Goal: Use online tool/utility: Utilize a website feature to perform a specific function

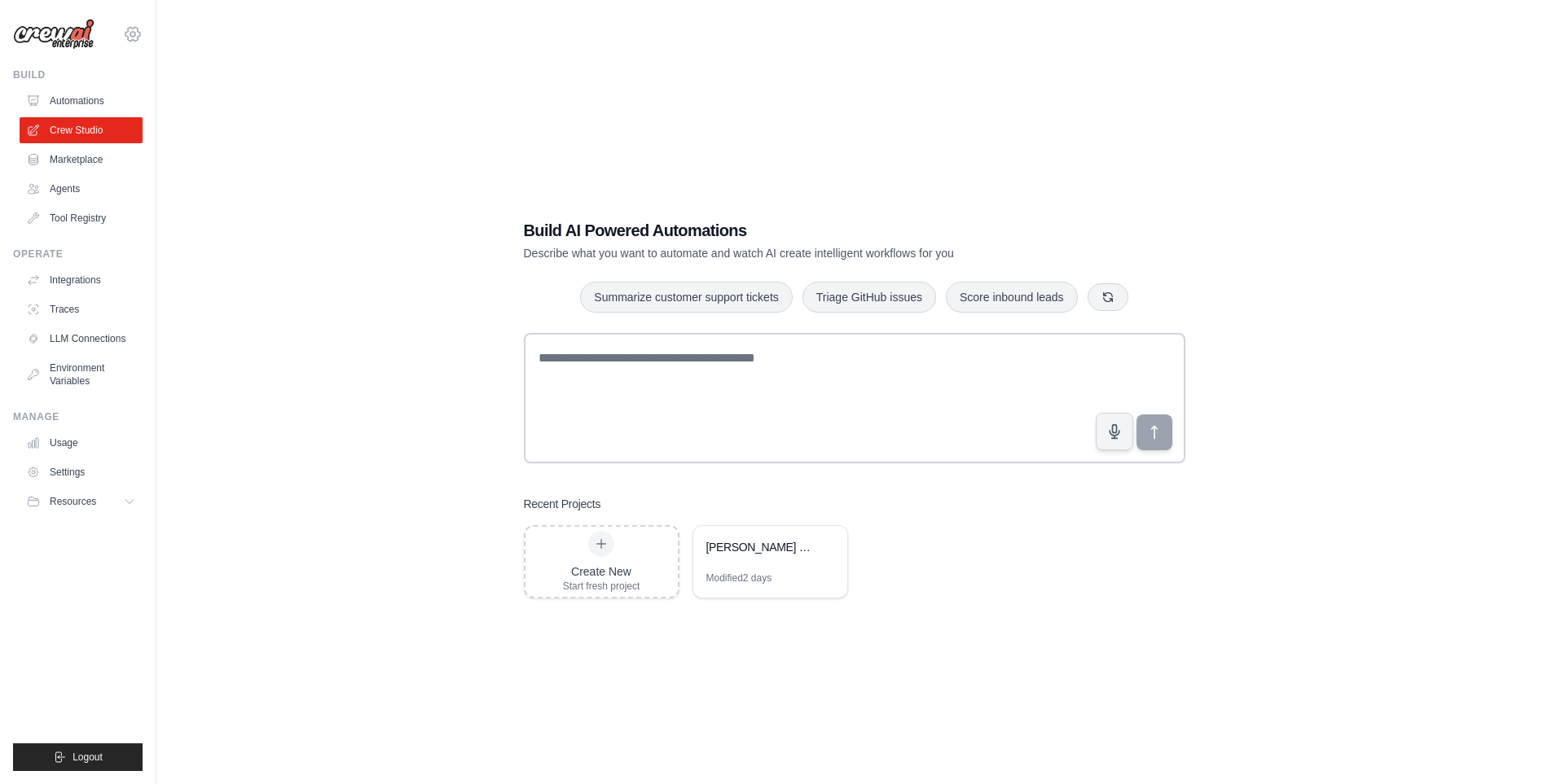
click at [132, 31] on icon at bounding box center [133, 34] width 20 height 20
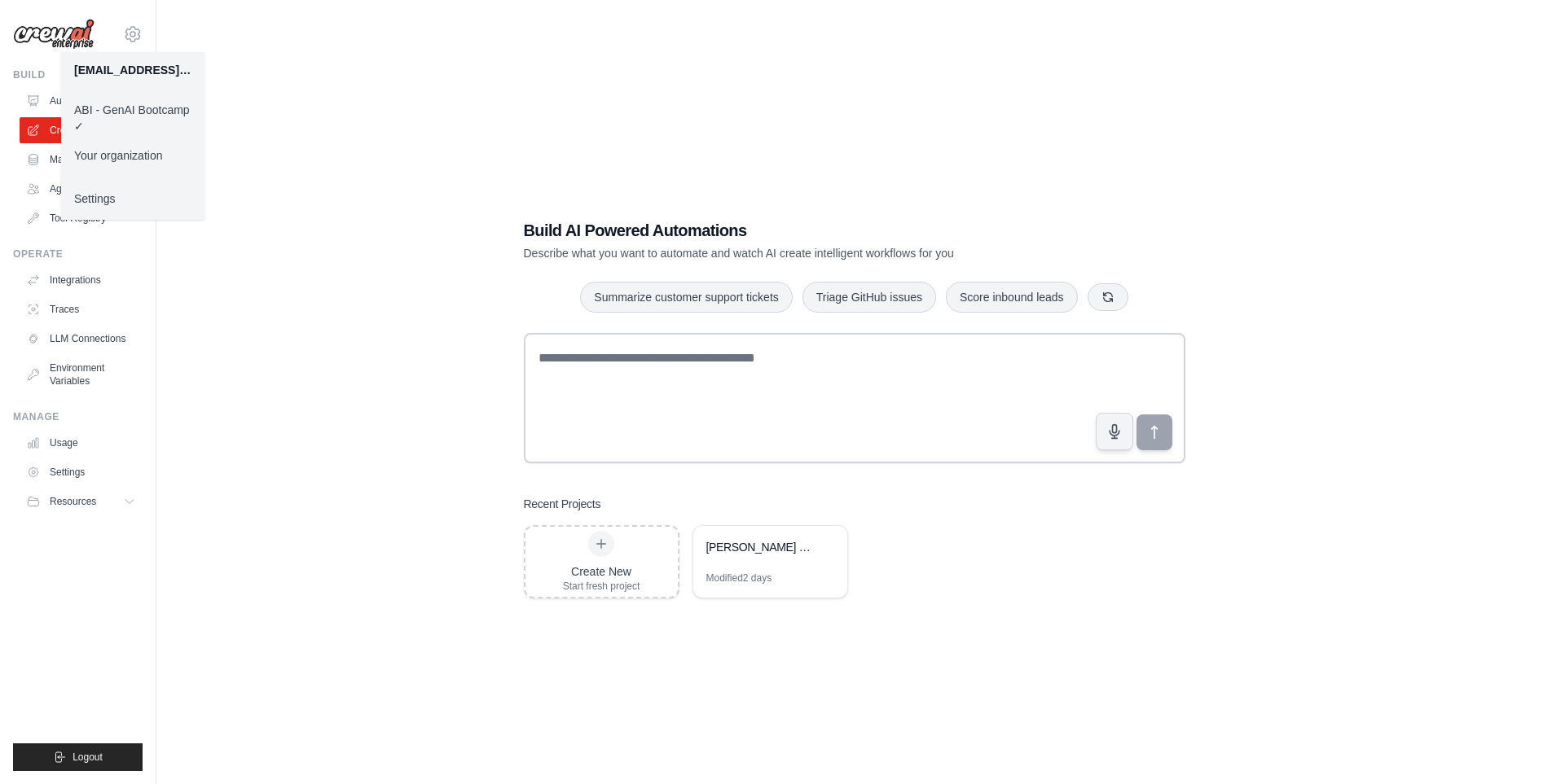
click at [147, 118] on link "ABI - GenAI Bootcamp ✓" at bounding box center [133, 118] width 144 height 45
click at [333, 453] on div "Build AI Powered Automations Describe what you want to automate and watch AI cr…" at bounding box center [854, 408] width 1343 height 784
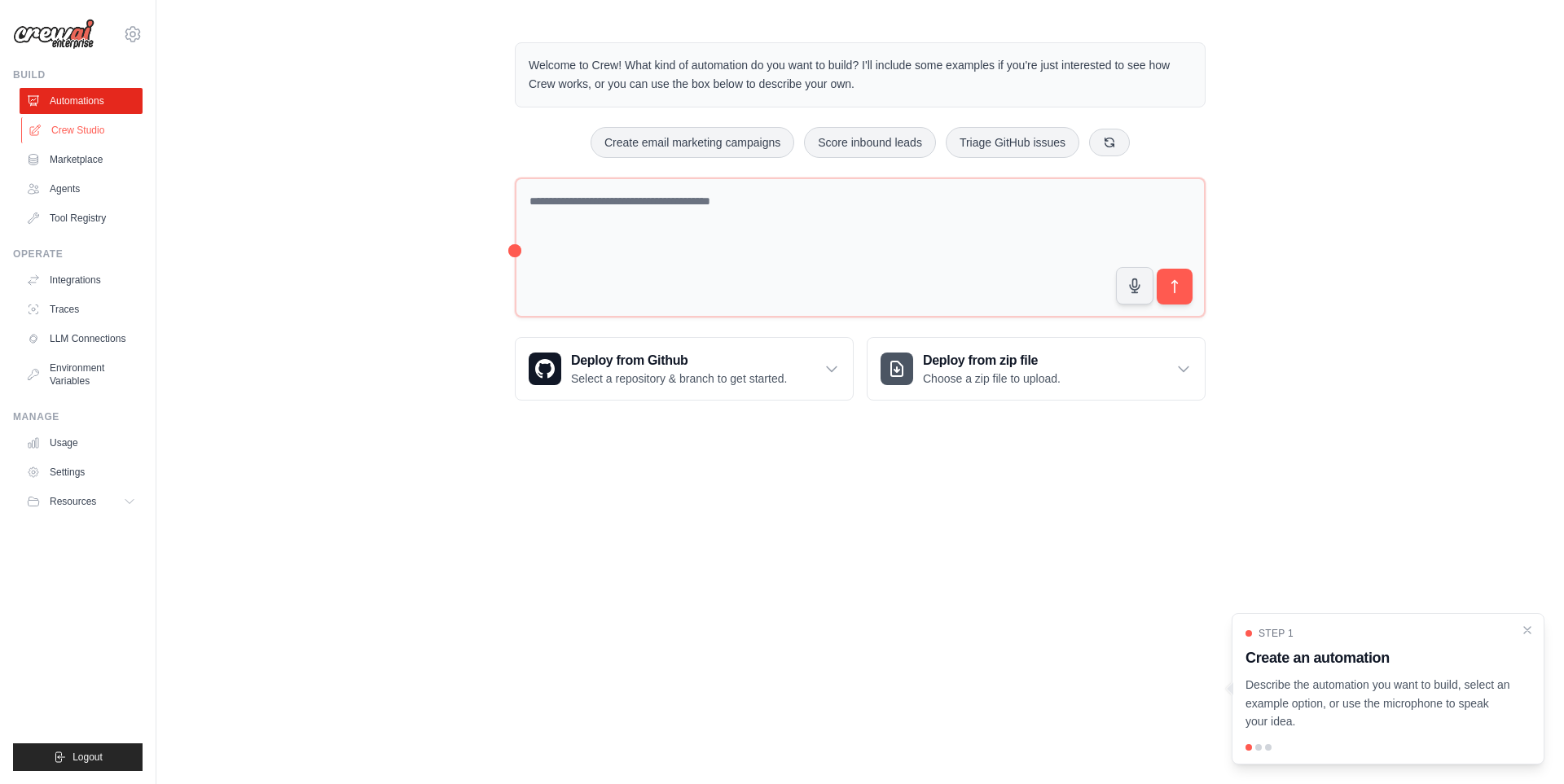
click at [98, 127] on link "Crew Studio" at bounding box center [83, 130] width 123 height 26
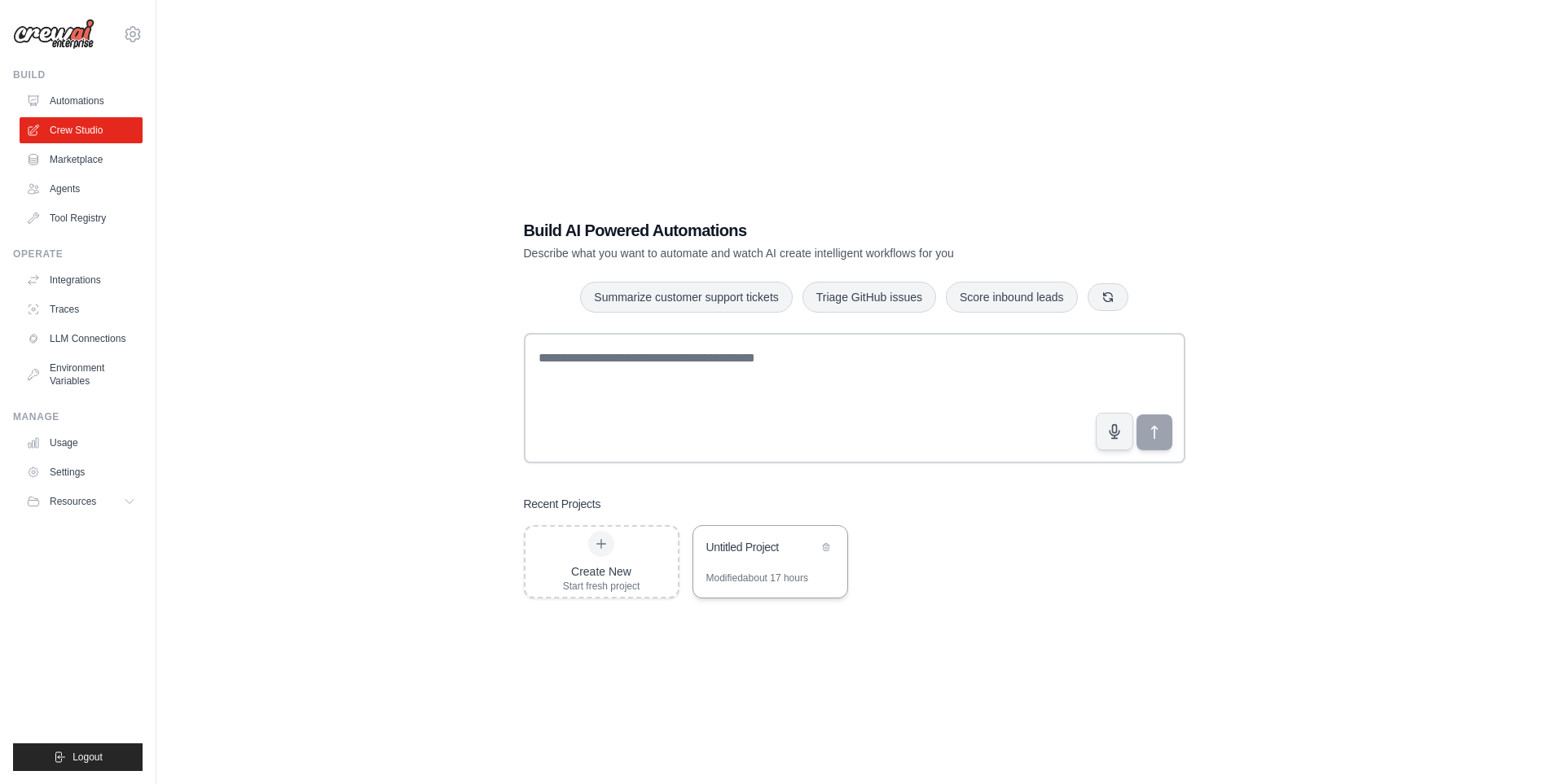
click at [762, 558] on div "Untitled Project" at bounding box center [762, 549] width 111 height 20
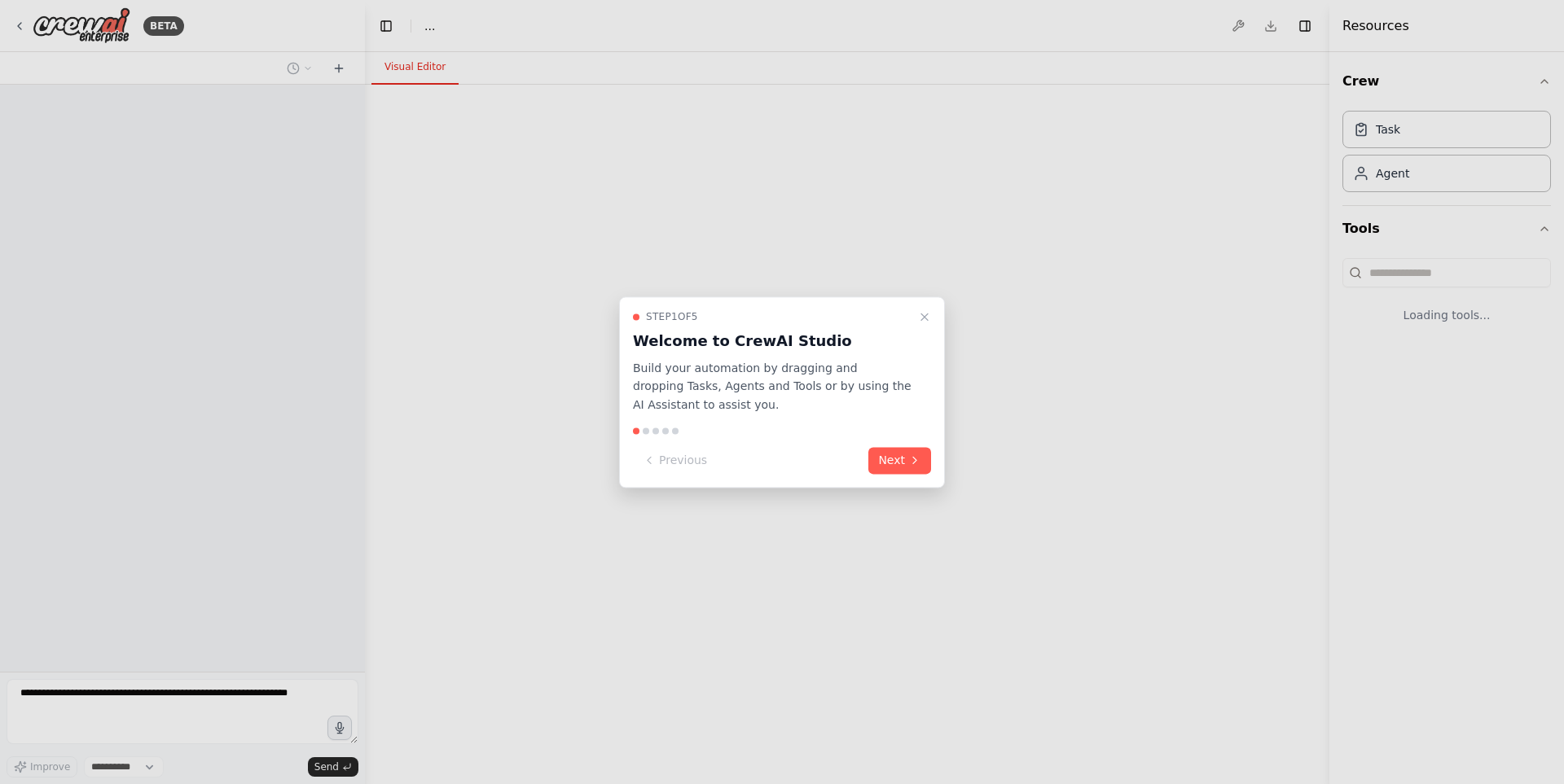
select select "****"
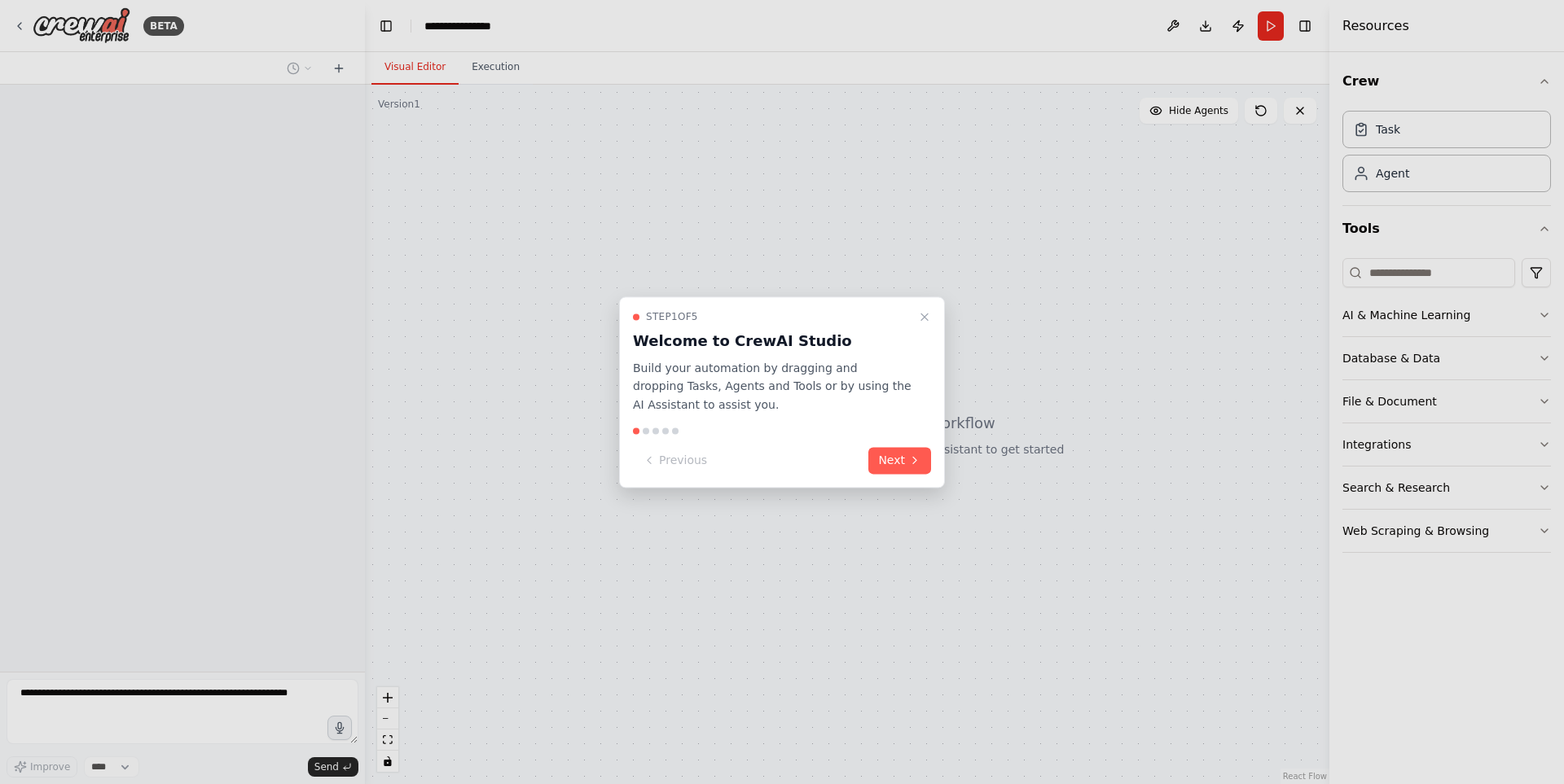
click at [926, 300] on div "Step 1 of 5 Welcome to CrewAI Studio Build your automation by dragging and drop…" at bounding box center [782, 392] width 326 height 192
click at [918, 316] on icon "Close walkthrough" at bounding box center [924, 316] width 13 height 13
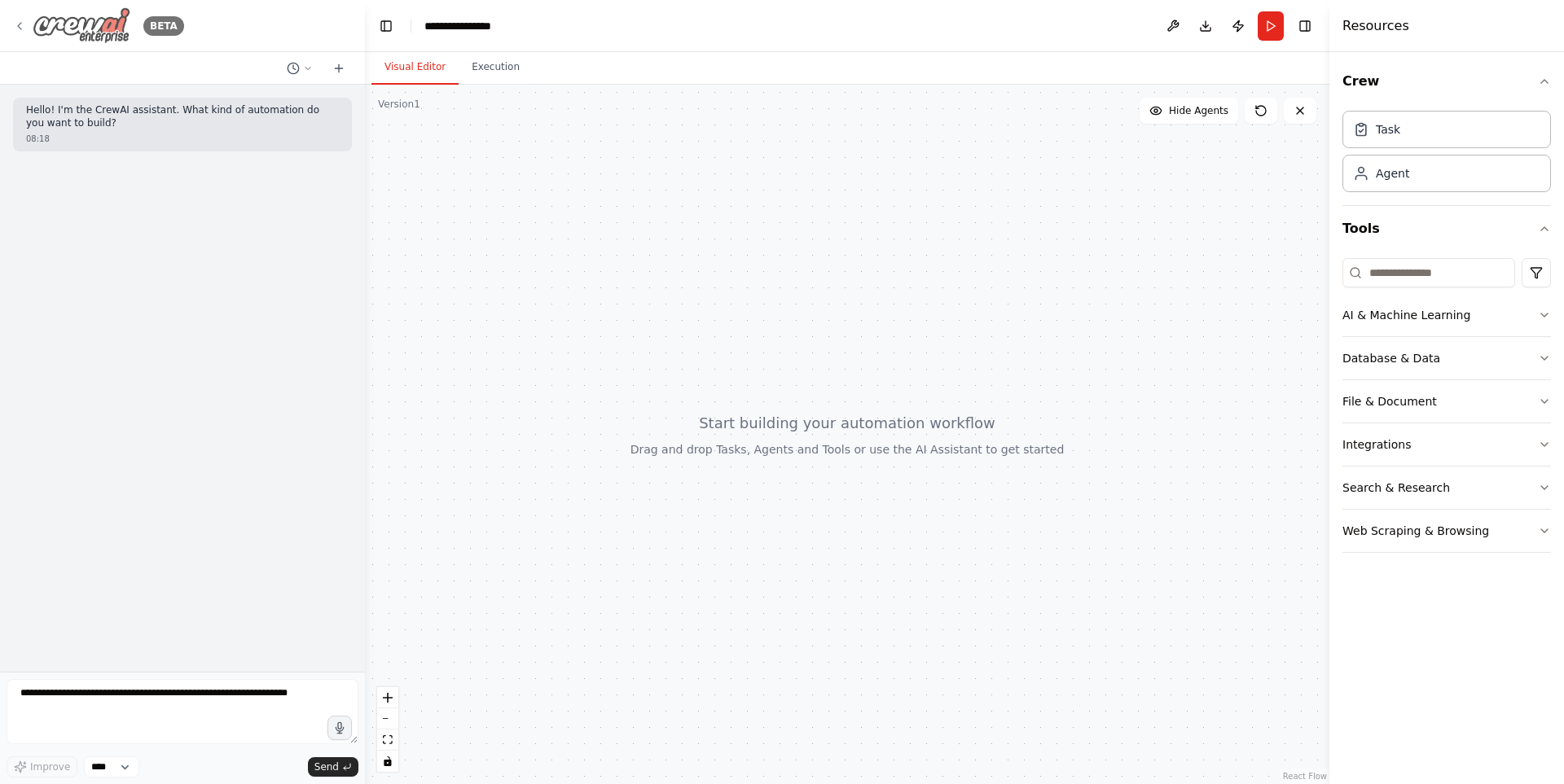
click at [19, 26] on icon at bounding box center [20, 26] width 13 height 13
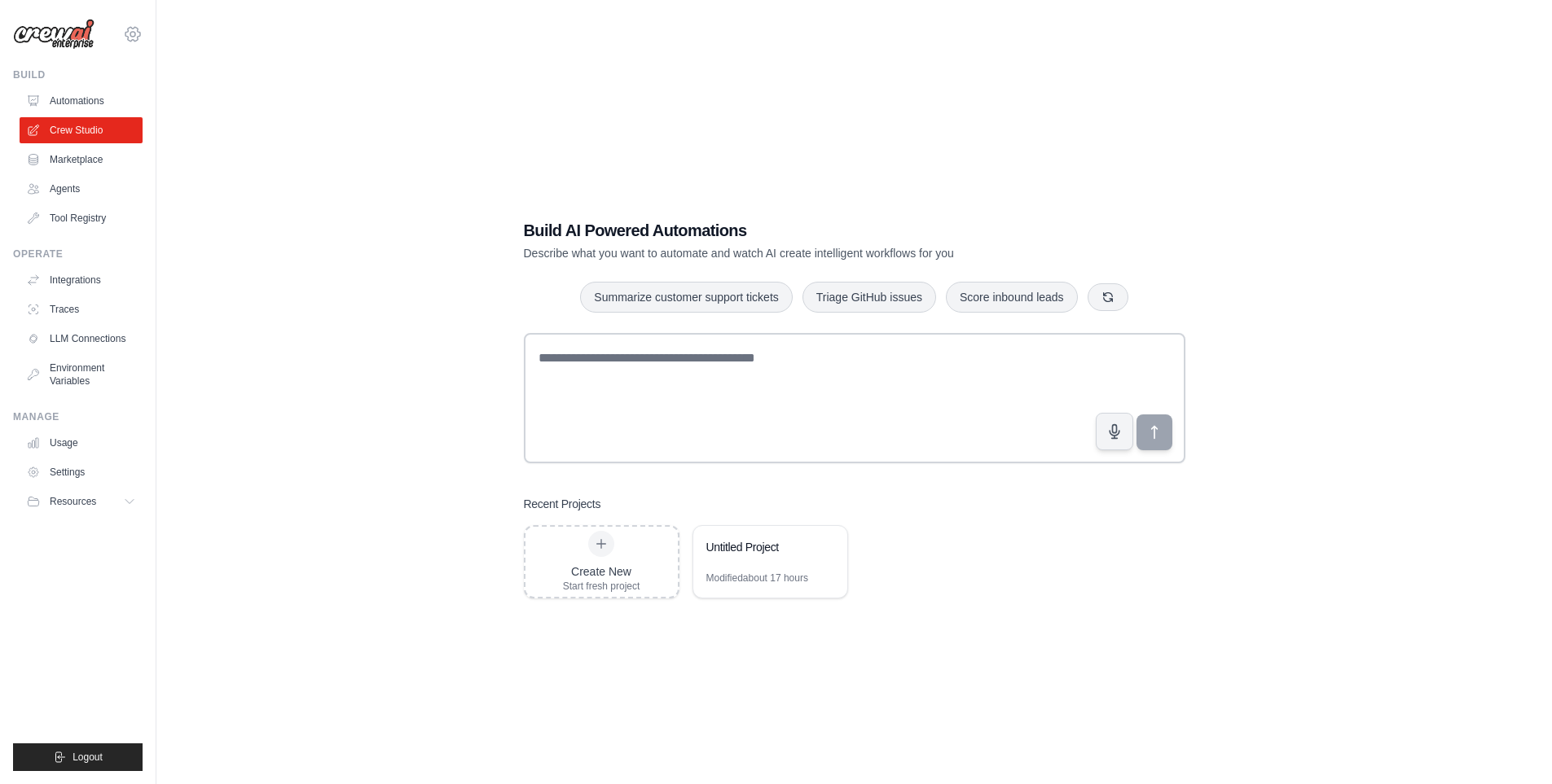
click at [130, 31] on icon at bounding box center [133, 34] width 20 height 20
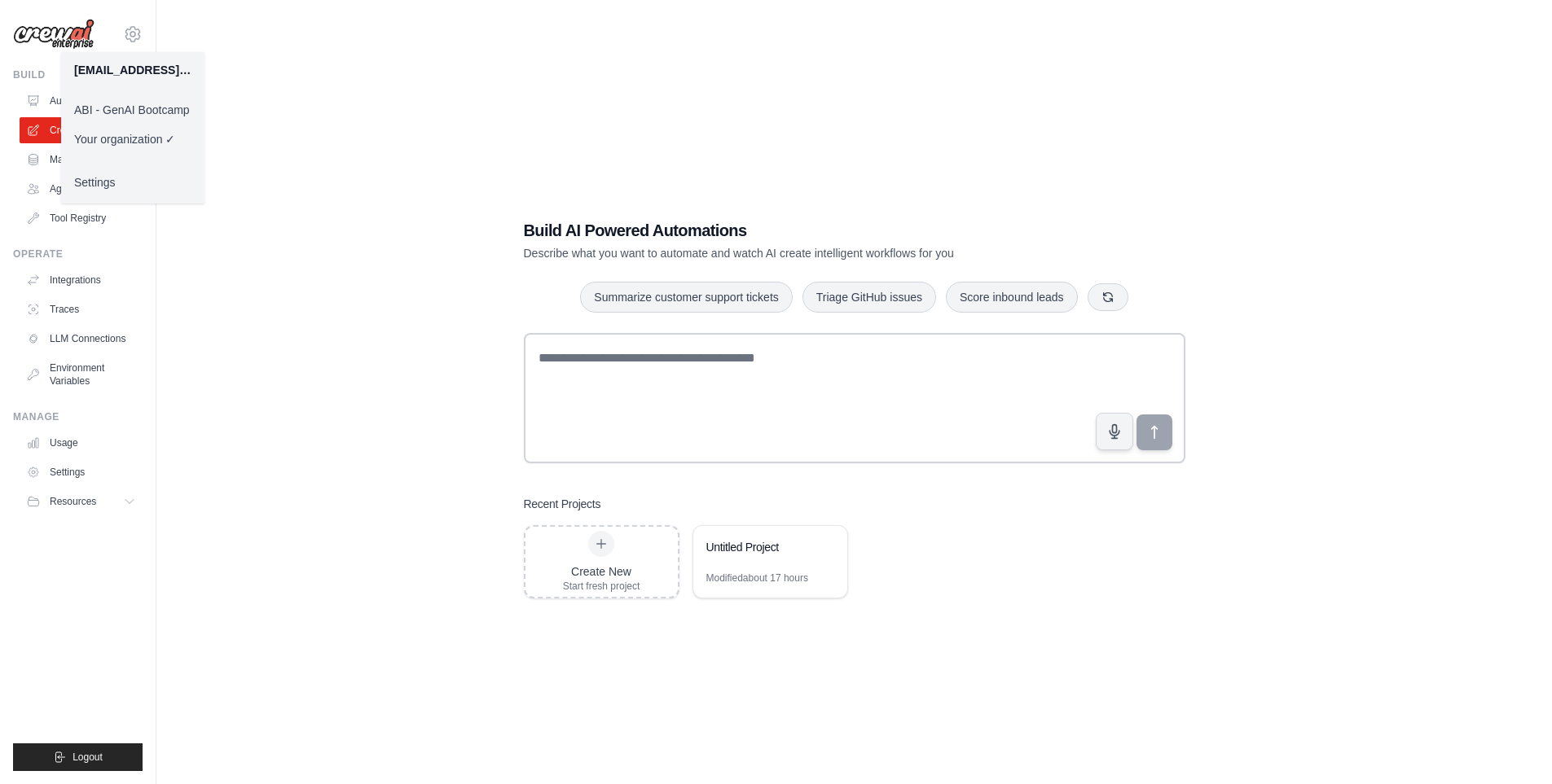
click at [138, 111] on link "ABI - GenAI Bootcamp" at bounding box center [133, 110] width 144 height 29
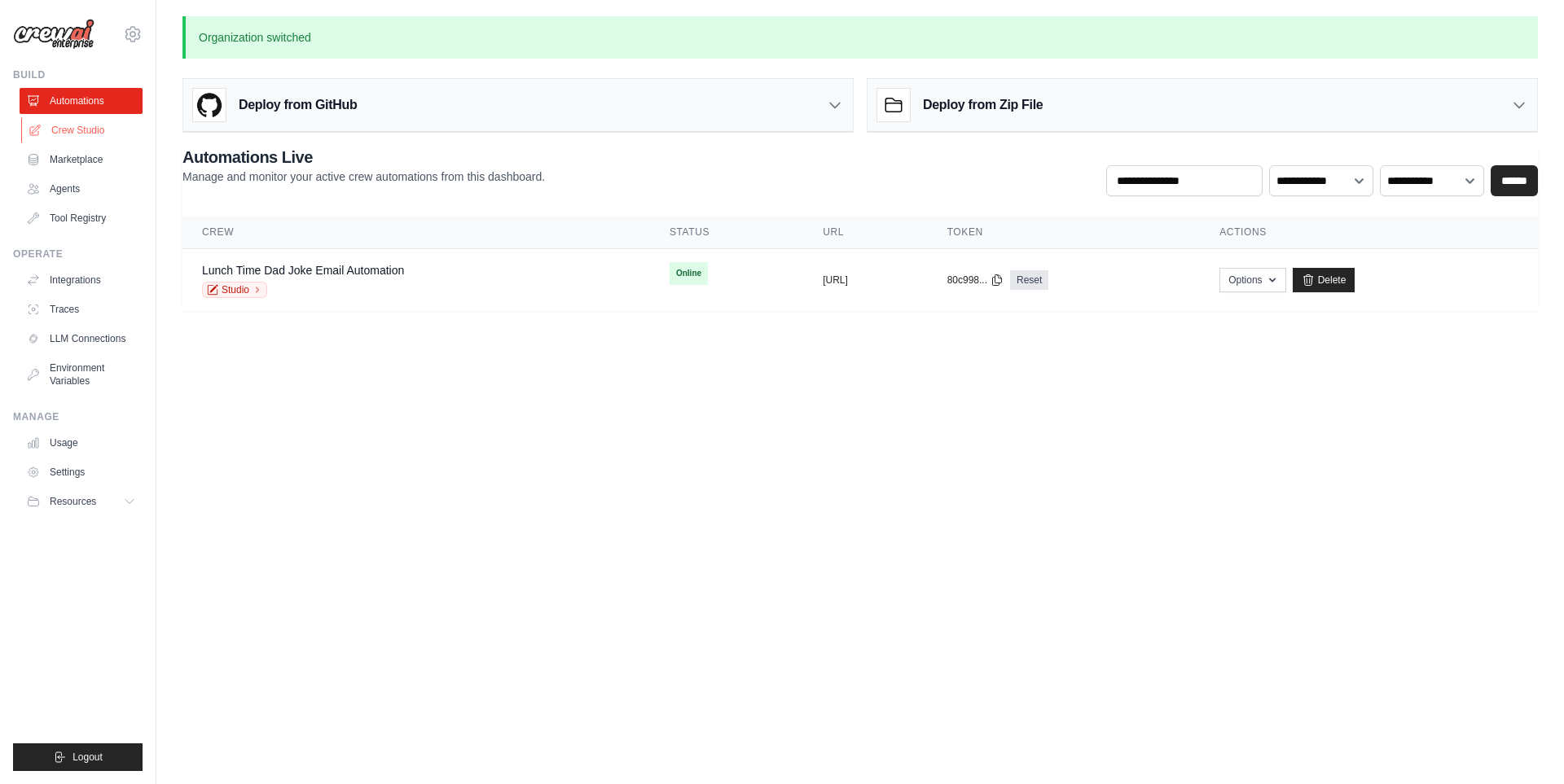
click at [61, 127] on link "Crew Studio" at bounding box center [83, 130] width 123 height 26
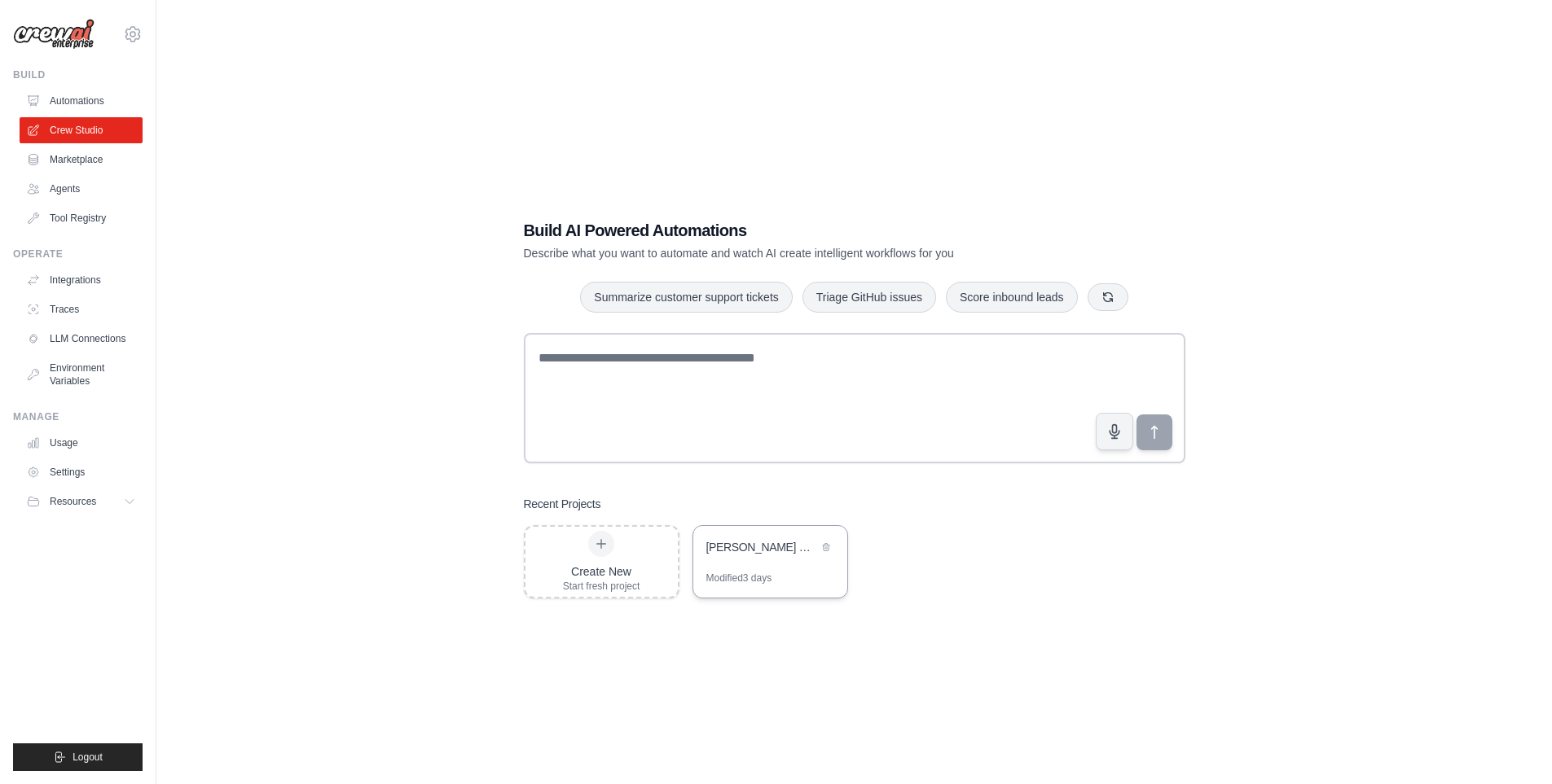
click at [747, 565] on div "Analise de Mercado Bebidas Brasil" at bounding box center [770, 548] width 154 height 45
click at [919, 623] on div "Build AI Powered Automations Describe what you want to automate and watch AI cr…" at bounding box center [855, 409] width 701 height 431
click at [764, 535] on div "Analise de Mercado Bebidas Brasil" at bounding box center [770, 548] width 154 height 45
click at [766, 542] on div "Analise de Mercado Bebidas Brasil" at bounding box center [762, 547] width 111 height 16
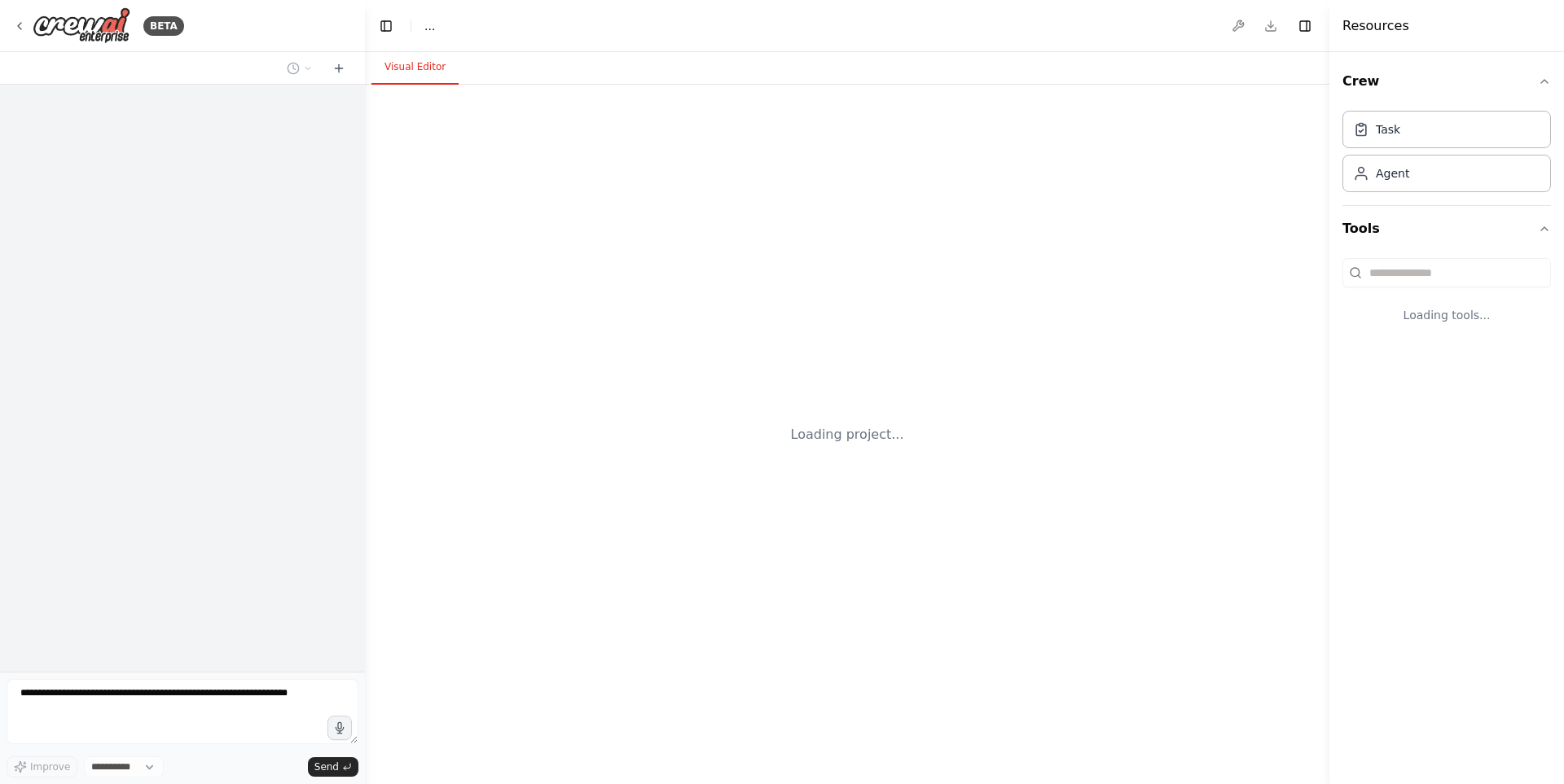
select select "****"
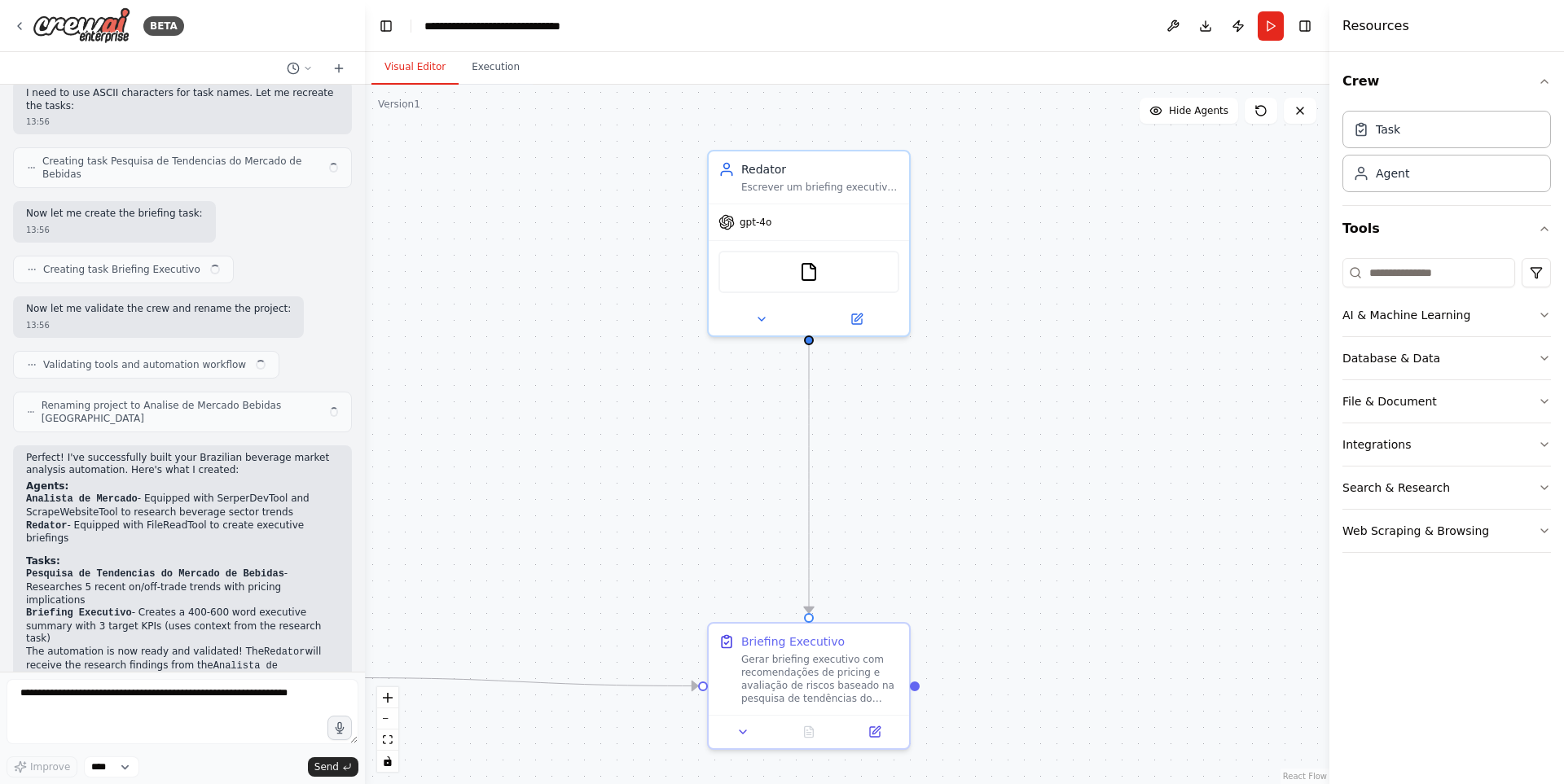
scroll to position [1327, 0]
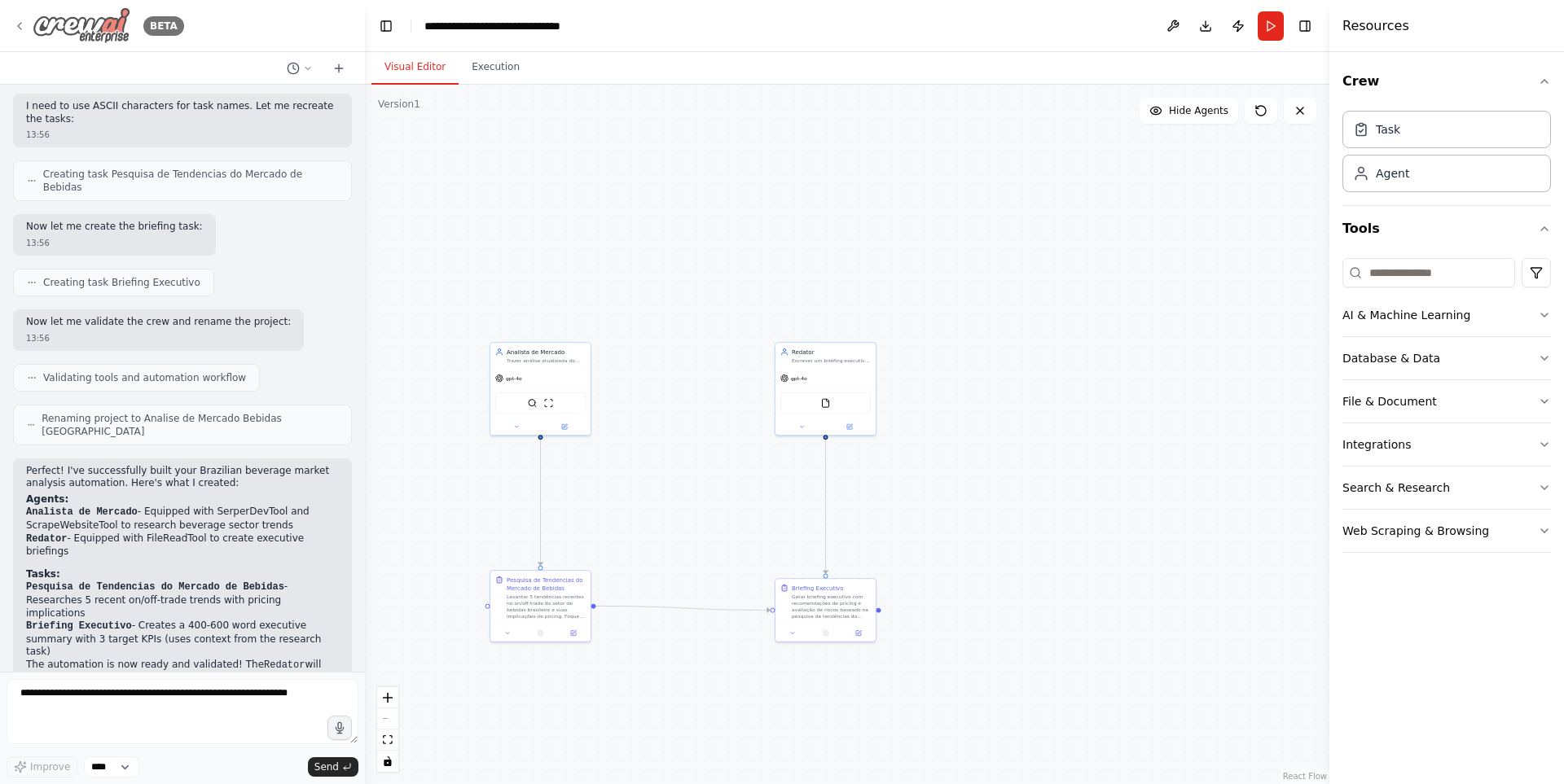
click at [15, 24] on icon at bounding box center [20, 26] width 13 height 13
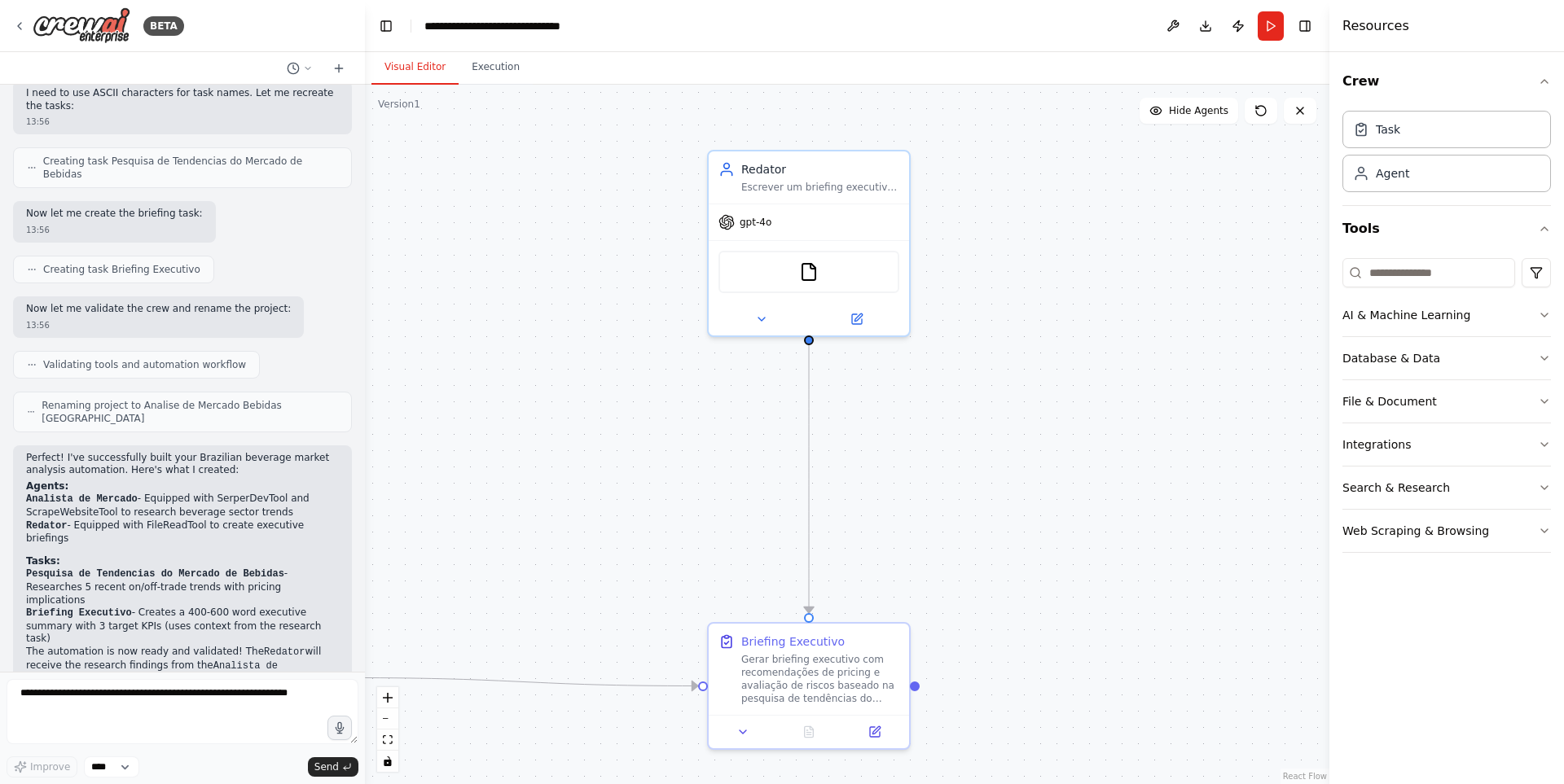
scroll to position [1327, 0]
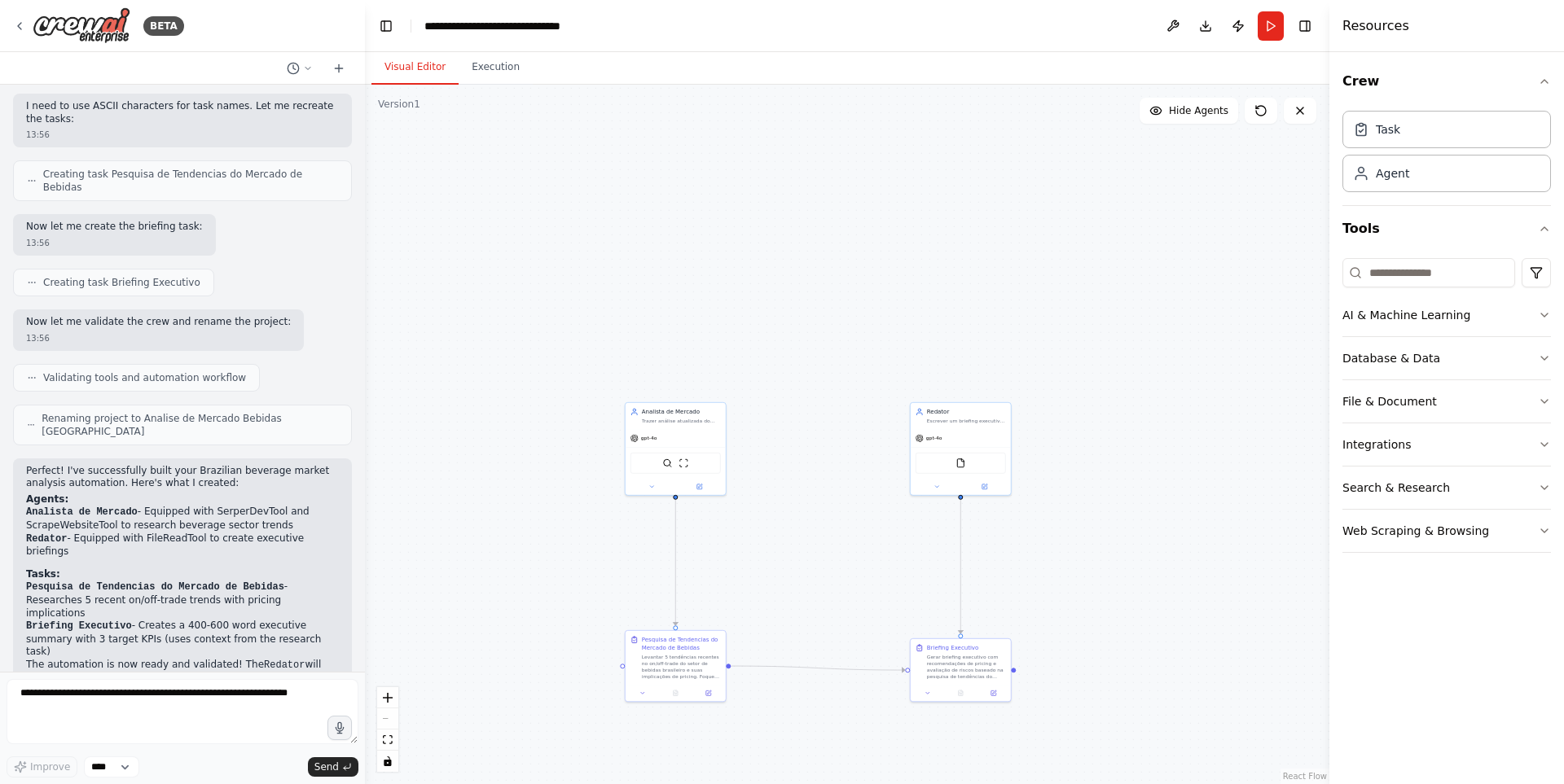
drag, startPoint x: 846, startPoint y: 578, endPoint x: 815, endPoint y: 540, distance: 49.0
drag, startPoint x: 815, startPoint y: 540, endPoint x: 692, endPoint y: 306, distance: 264.4
click at [692, 306] on div ".deletable-edge-delete-btn { width: 20px; height: 20px; border: 0px solid #ffff…" at bounding box center [848, 434] width 964 height 699
drag, startPoint x: 782, startPoint y: 548, endPoint x: 770, endPoint y: 505, distance: 44.6
drag, startPoint x: 770, startPoint y: 505, endPoint x: 534, endPoint y: 283, distance: 324.0
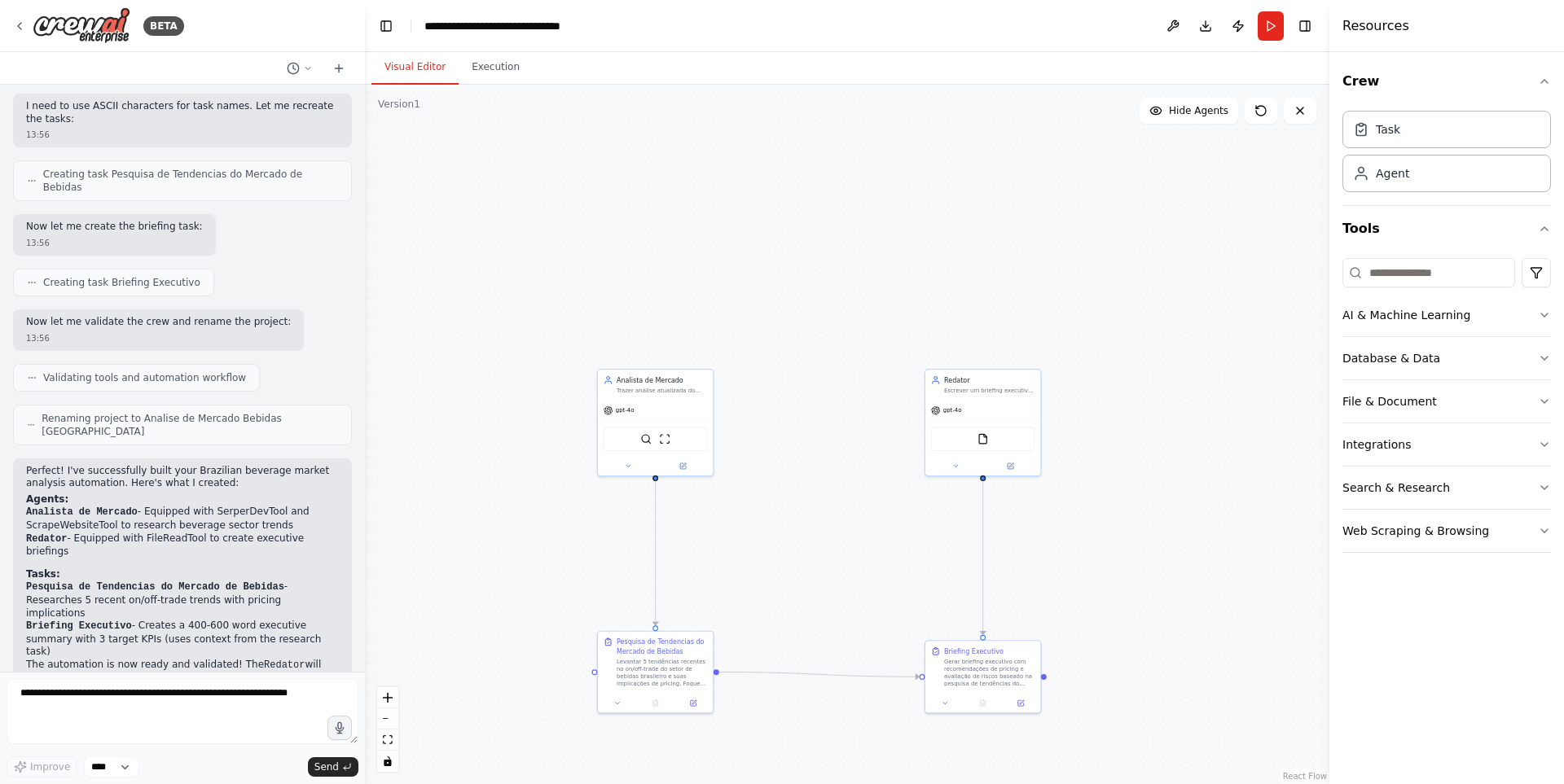
click at [534, 283] on div ".deletable-edge-delete-btn { width: 20px; height: 20px; border: 0px solid #ffff…" at bounding box center [848, 434] width 964 height 699
click at [33, 31] on img at bounding box center [82, 25] width 98 height 37
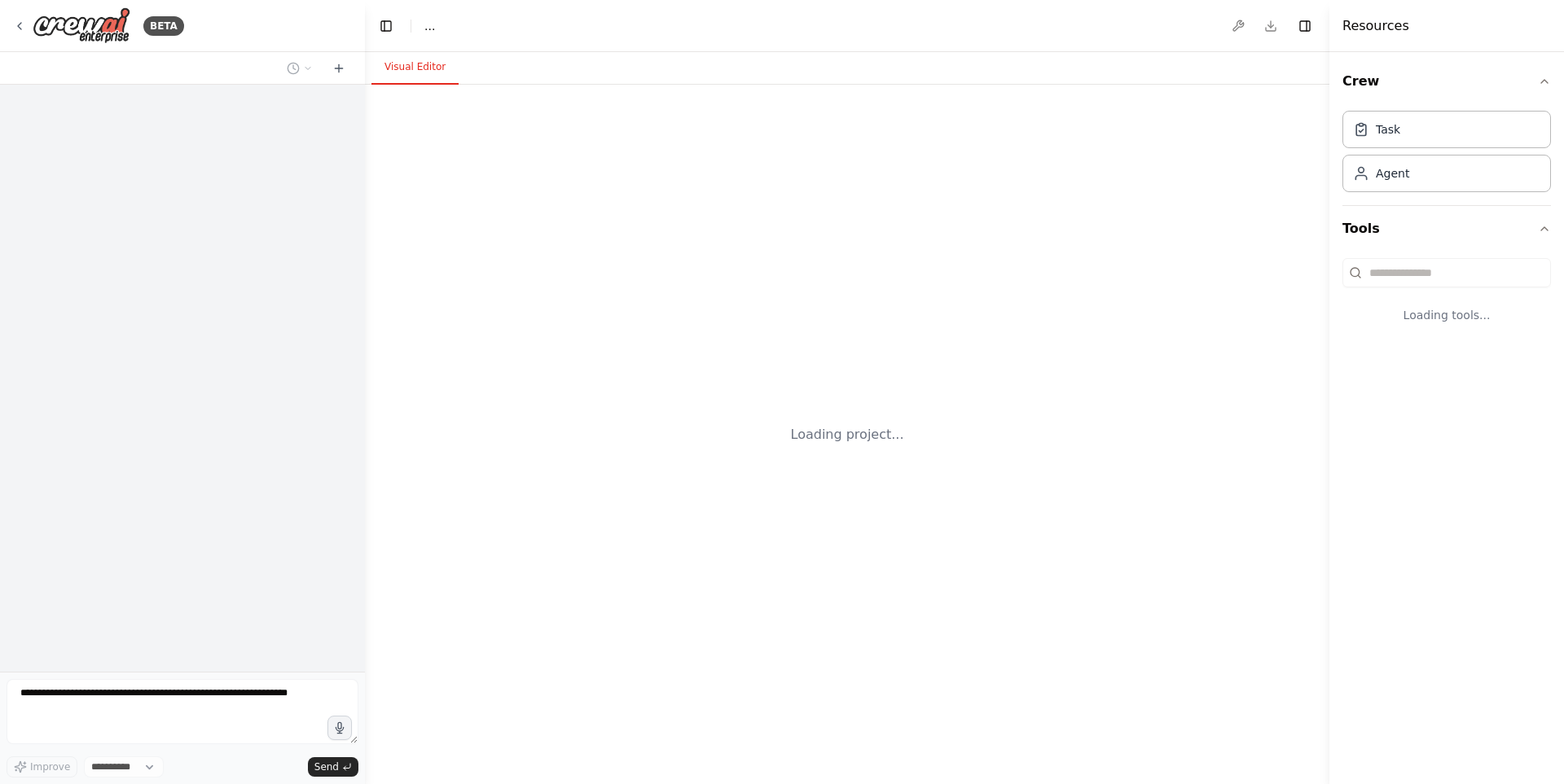
select select "****"
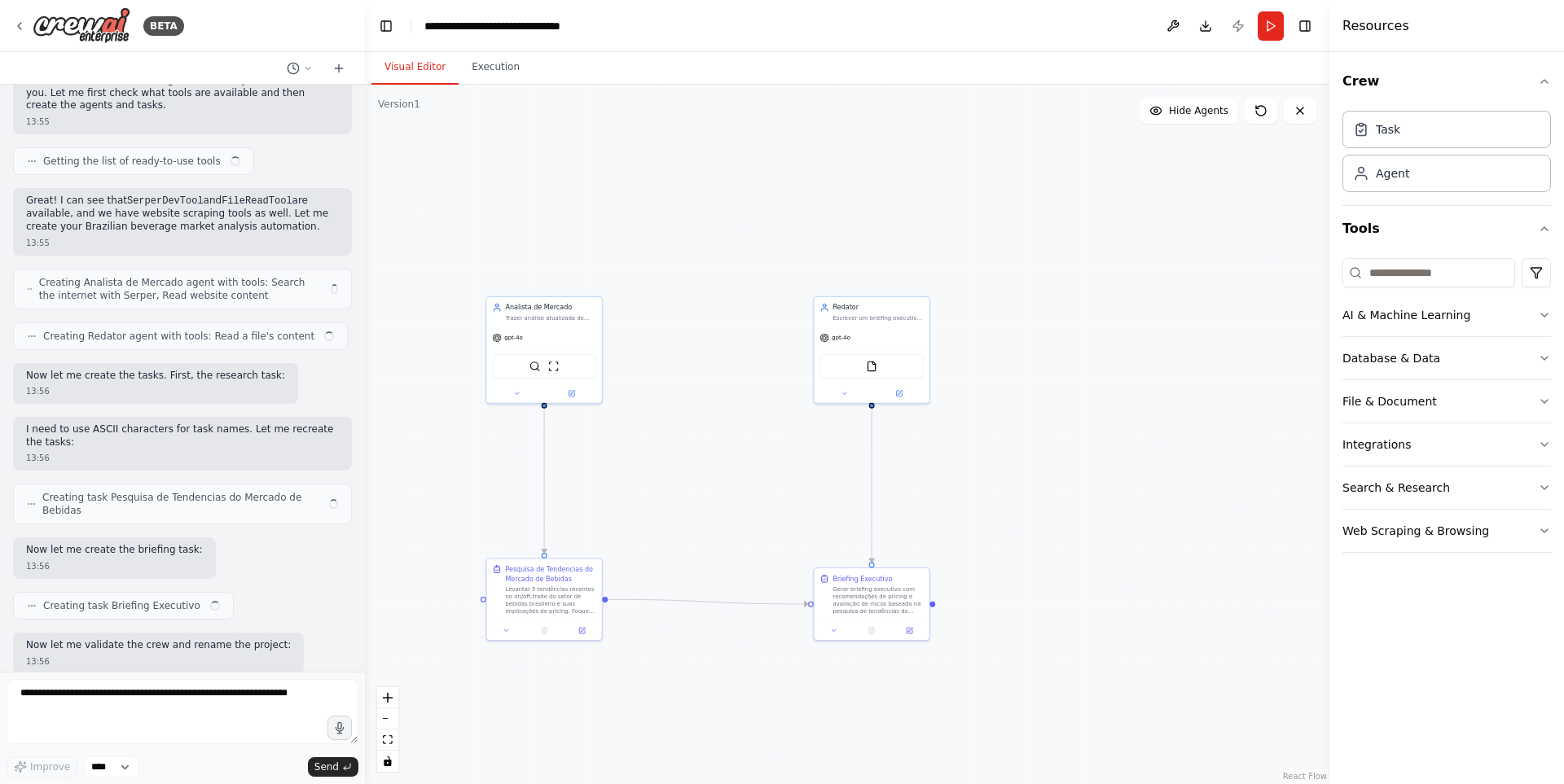
click at [666, 498] on div ".deletable-edge-delete-btn { width: 20px; height: 20px; border: 0px solid #ffff…" at bounding box center [848, 434] width 964 height 699
click at [552, 319] on div "Trazer análise atualizada do setor de bebidas no [GEOGRAPHIC_DATA], focando em …" at bounding box center [550, 315] width 90 height 7
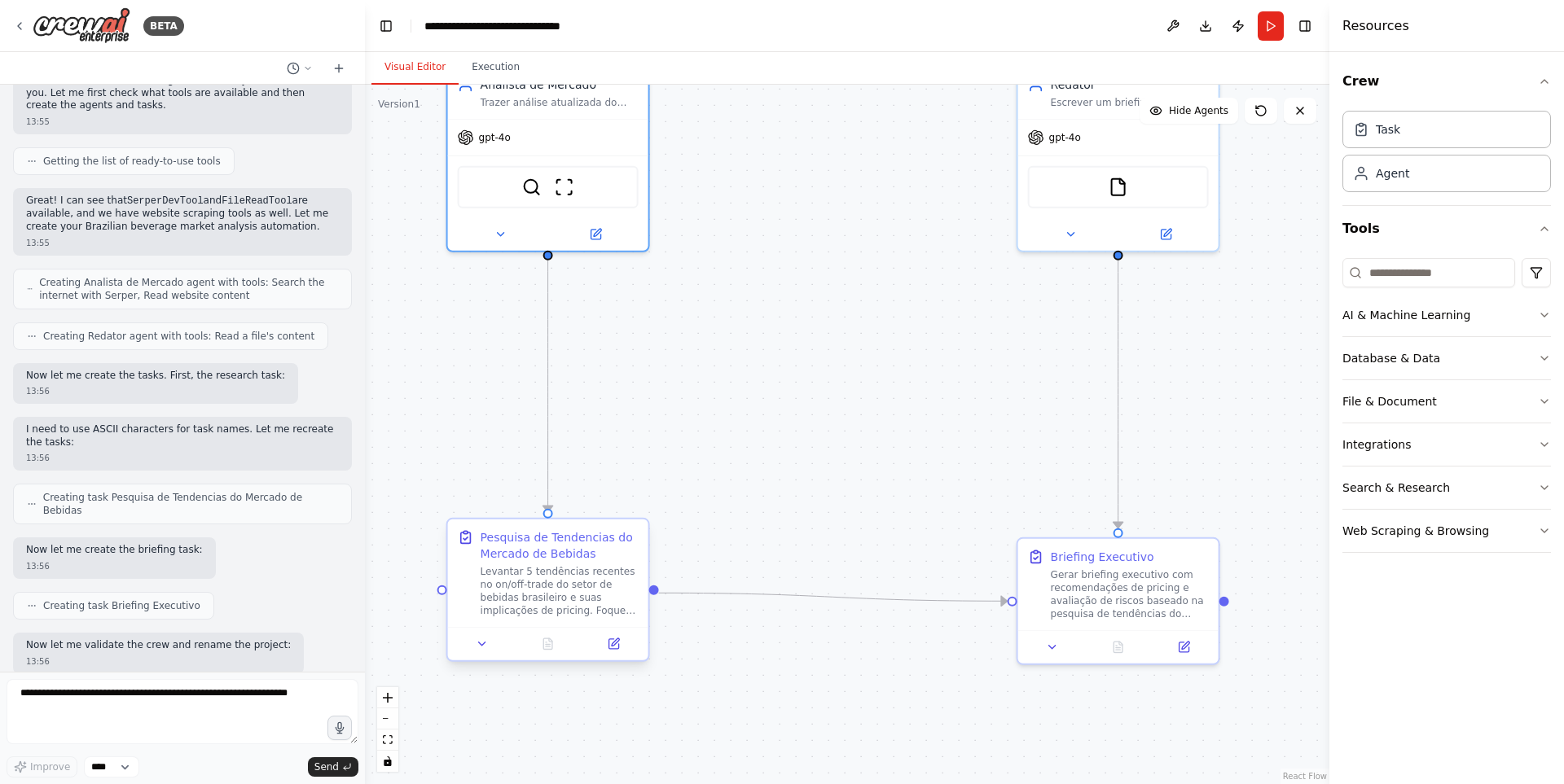
click at [623, 571] on div "Levantar 5 tendências recentes no on/off-trade do setor de bebidas brasileiro e…" at bounding box center [559, 591] width 158 height 53
click at [851, 453] on div ".deletable-edge-delete-btn { width: 20px; height: 20px; border: 0px solid #ffff…" at bounding box center [848, 434] width 964 height 699
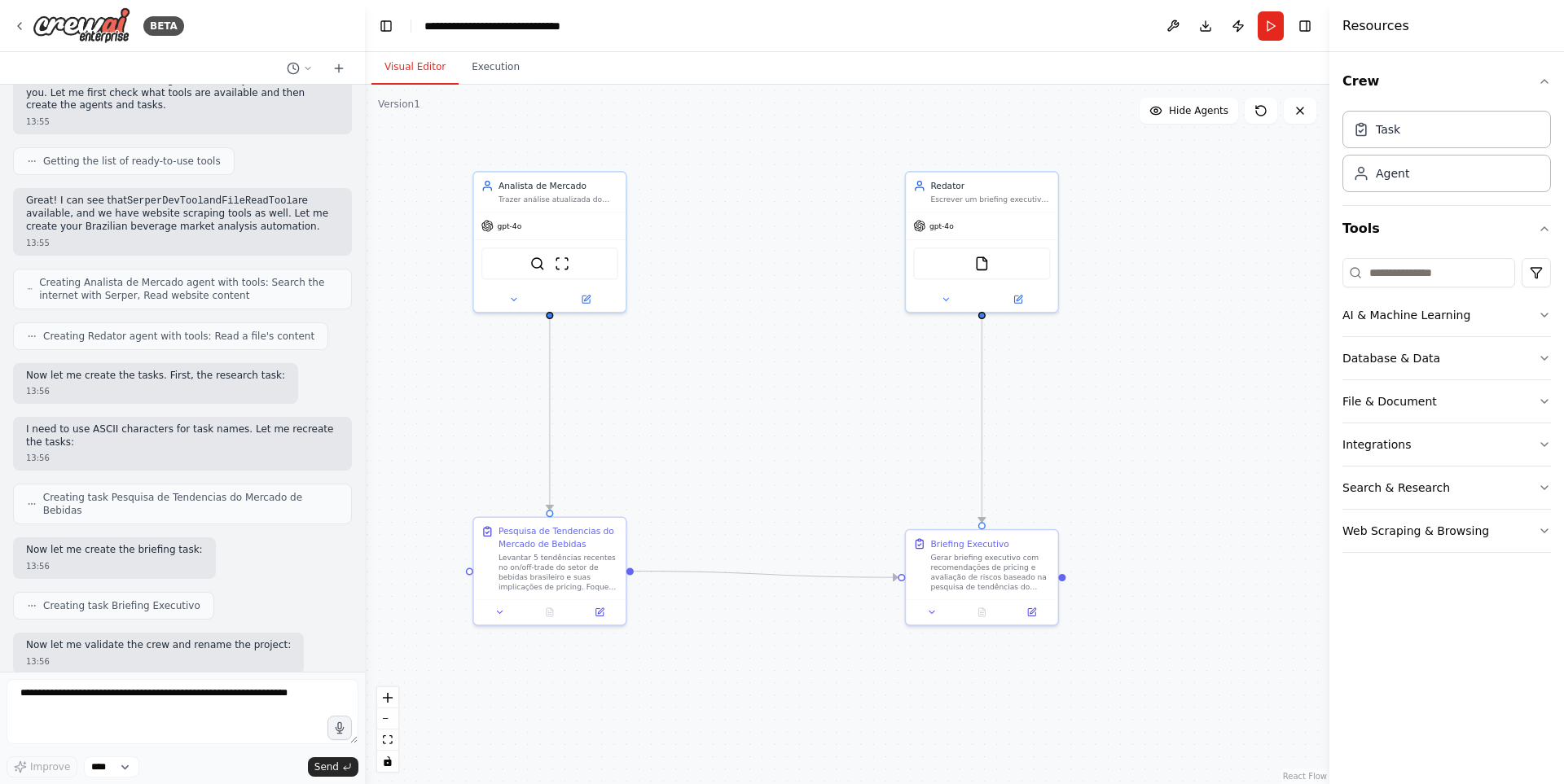
click at [748, 350] on div ".deletable-edge-delete-btn { width: 20px; height: 20px; border: 0px solid #ffff…" at bounding box center [848, 434] width 964 height 699
click at [520, 241] on div "SerperDevTool ScrapeWebsiteTool" at bounding box center [550, 260] width 151 height 47
click at [715, 288] on div ".deletable-edge-delete-btn { width: 20px; height: 20px; border: 0px solid #ffff…" at bounding box center [848, 434] width 964 height 699
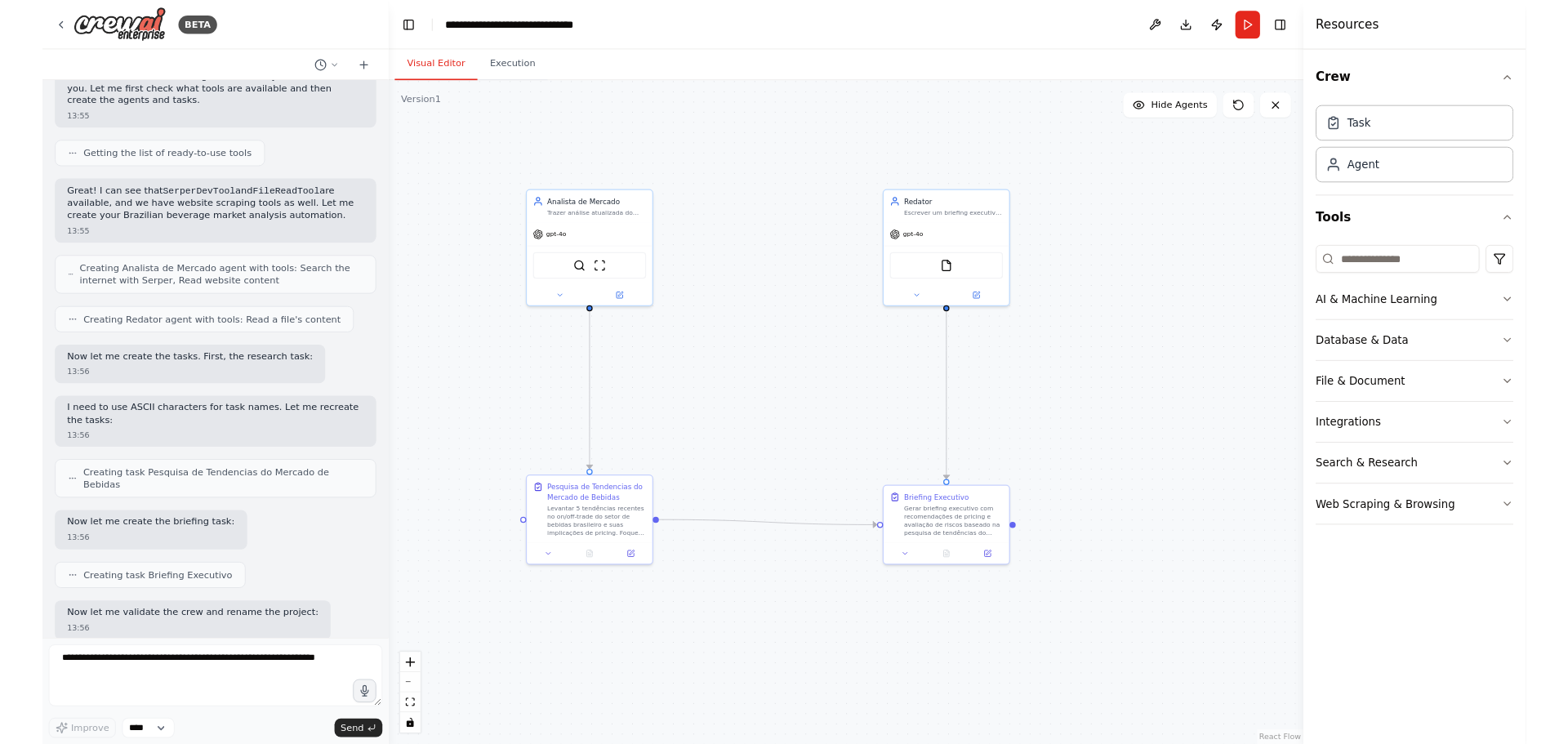
scroll to position [1330, 0]
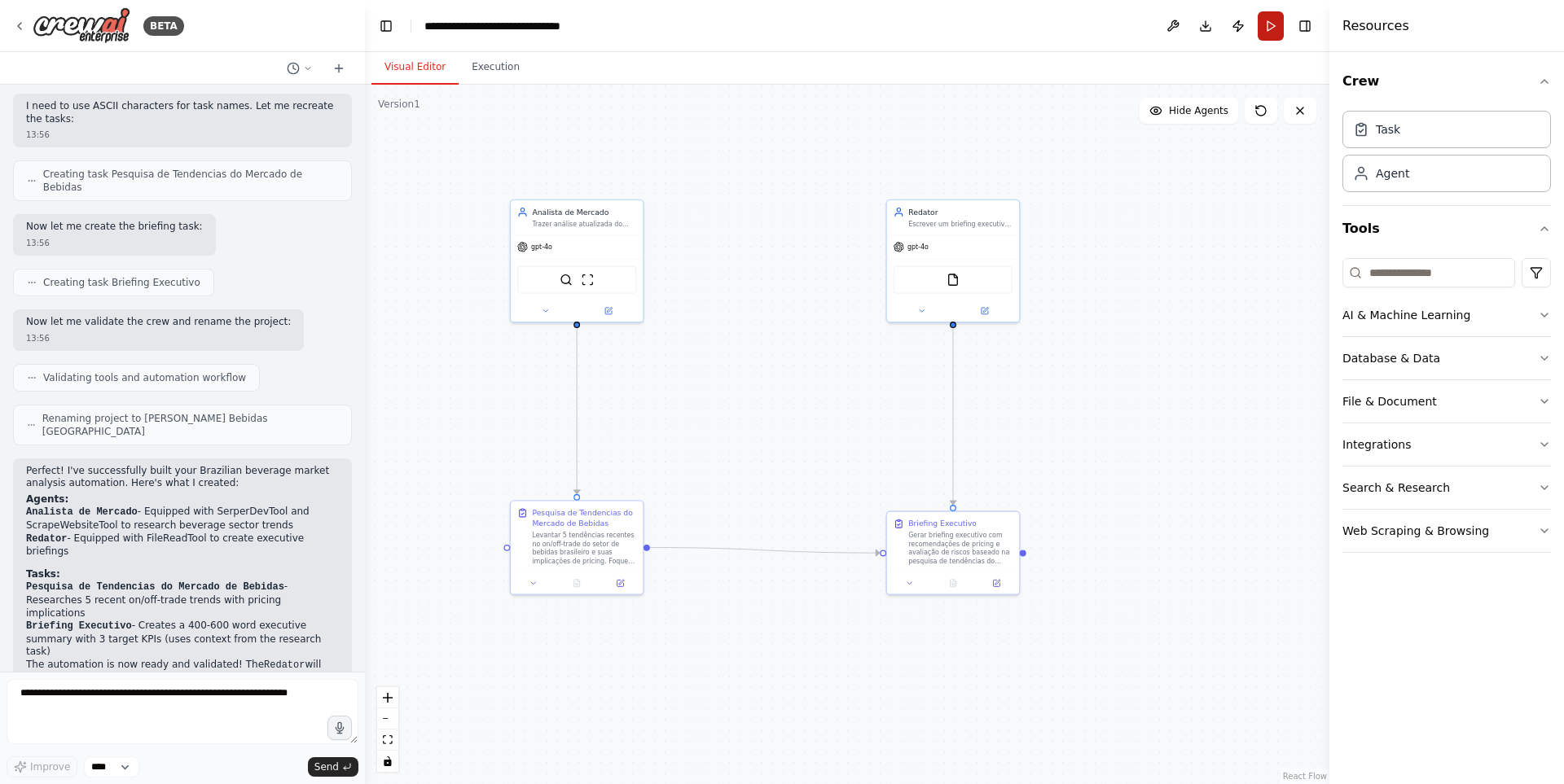
click at [1267, 15] on button "Run" at bounding box center [1270, 26] width 26 height 29
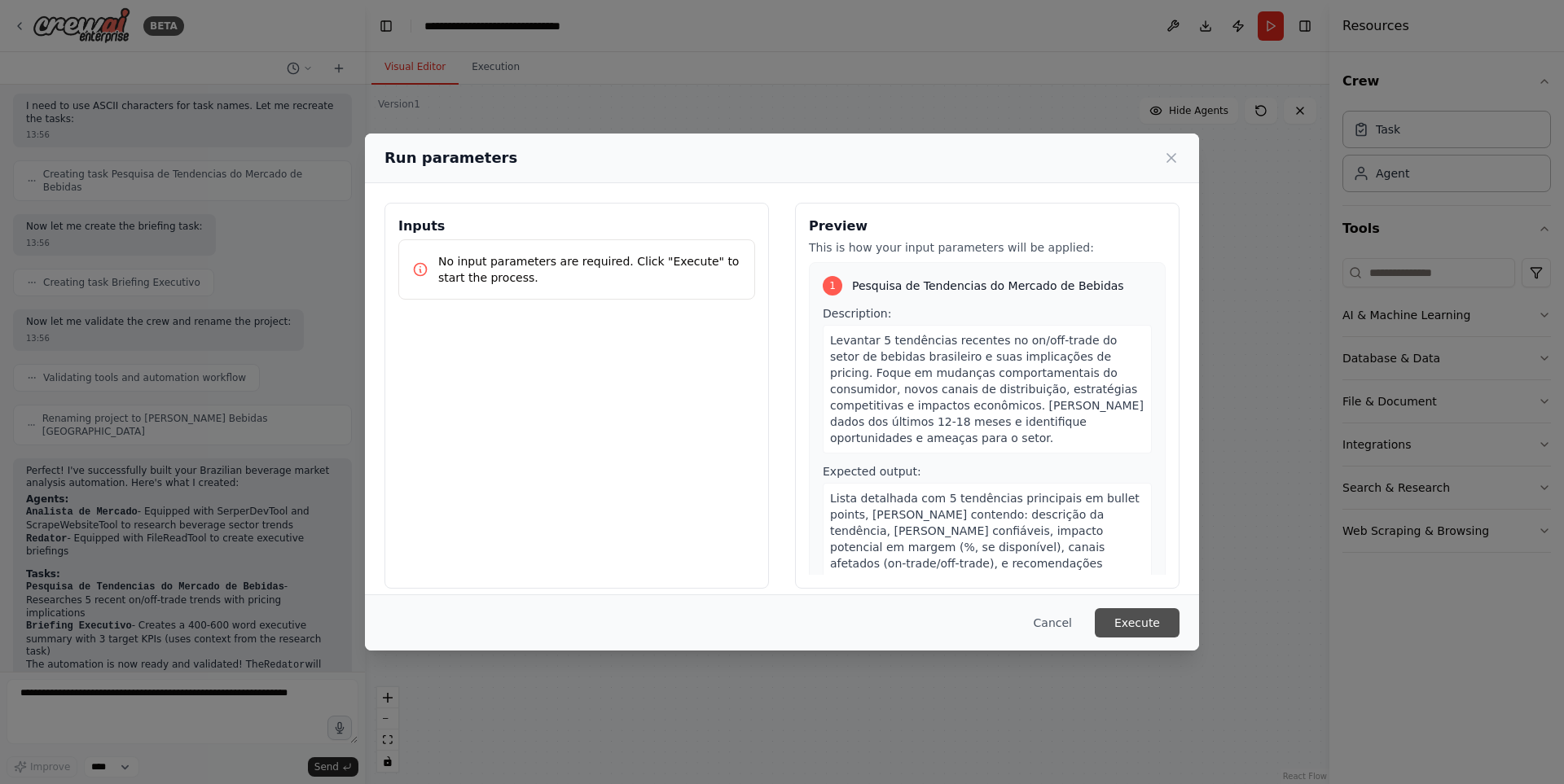
click at [1160, 622] on button "Execute" at bounding box center [1137, 623] width 85 height 29
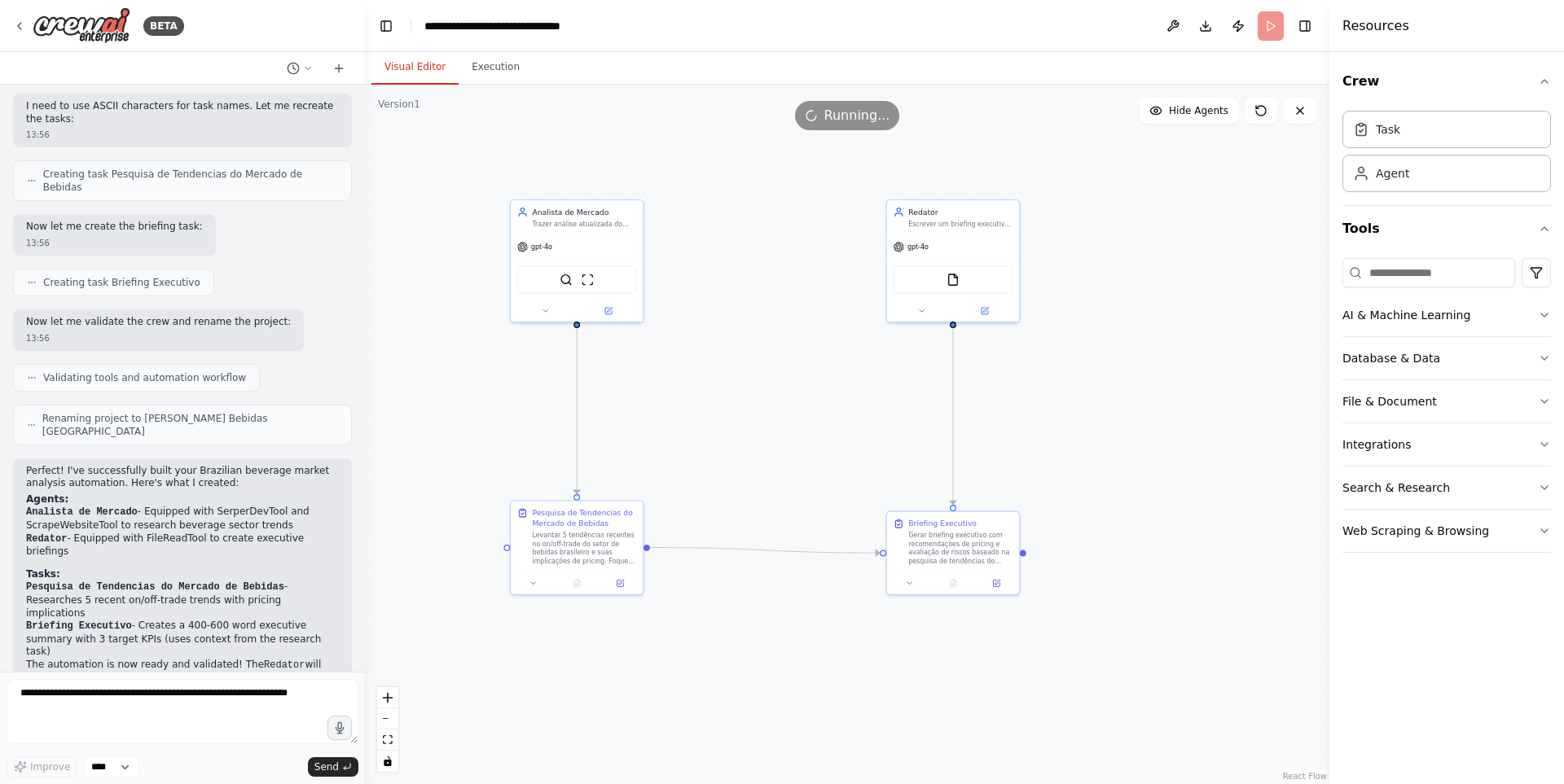
click at [775, 302] on div ".deletable-edge-delete-btn { width: 20px; height: 20px; border: 0px solid #ffff…" at bounding box center [848, 434] width 964 height 699
click at [745, 423] on div ".deletable-edge-delete-btn { width: 20px; height: 20px; border: 0px solid #ffff…" at bounding box center [848, 434] width 964 height 699
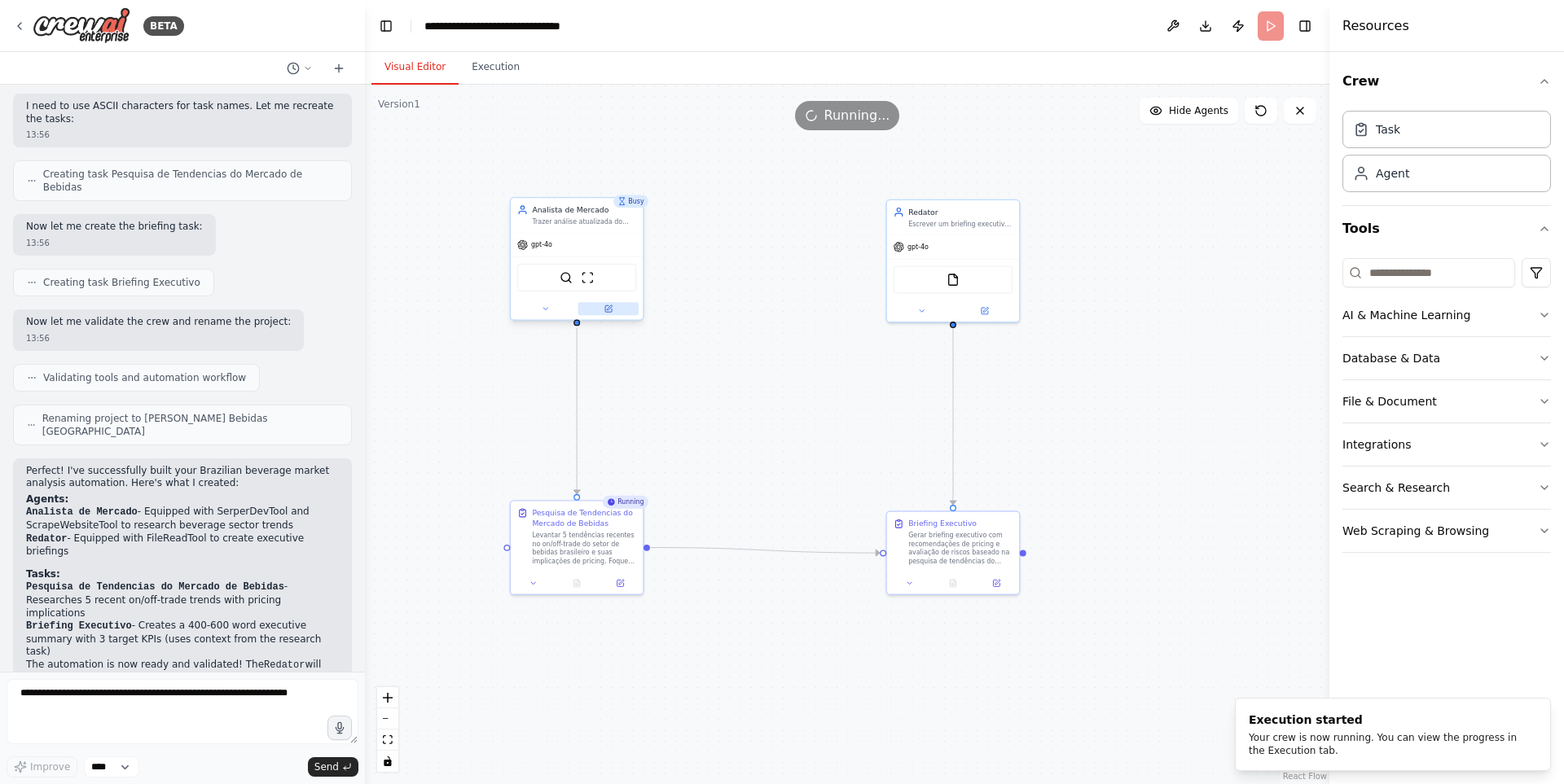
click at [610, 306] on icon at bounding box center [609, 307] width 4 height 4
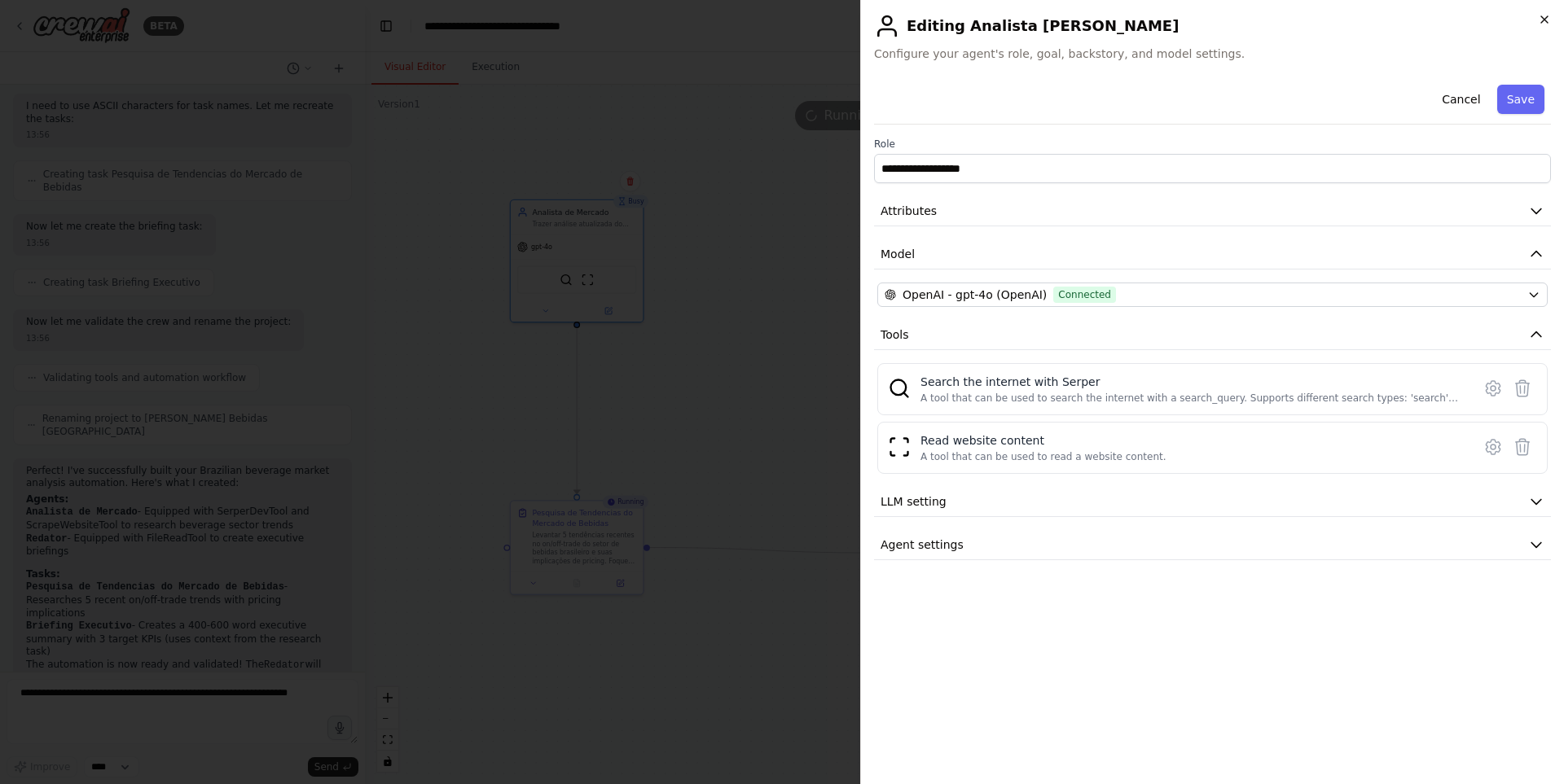
click at [1543, 15] on icon "button" at bounding box center [1544, 20] width 13 height 13
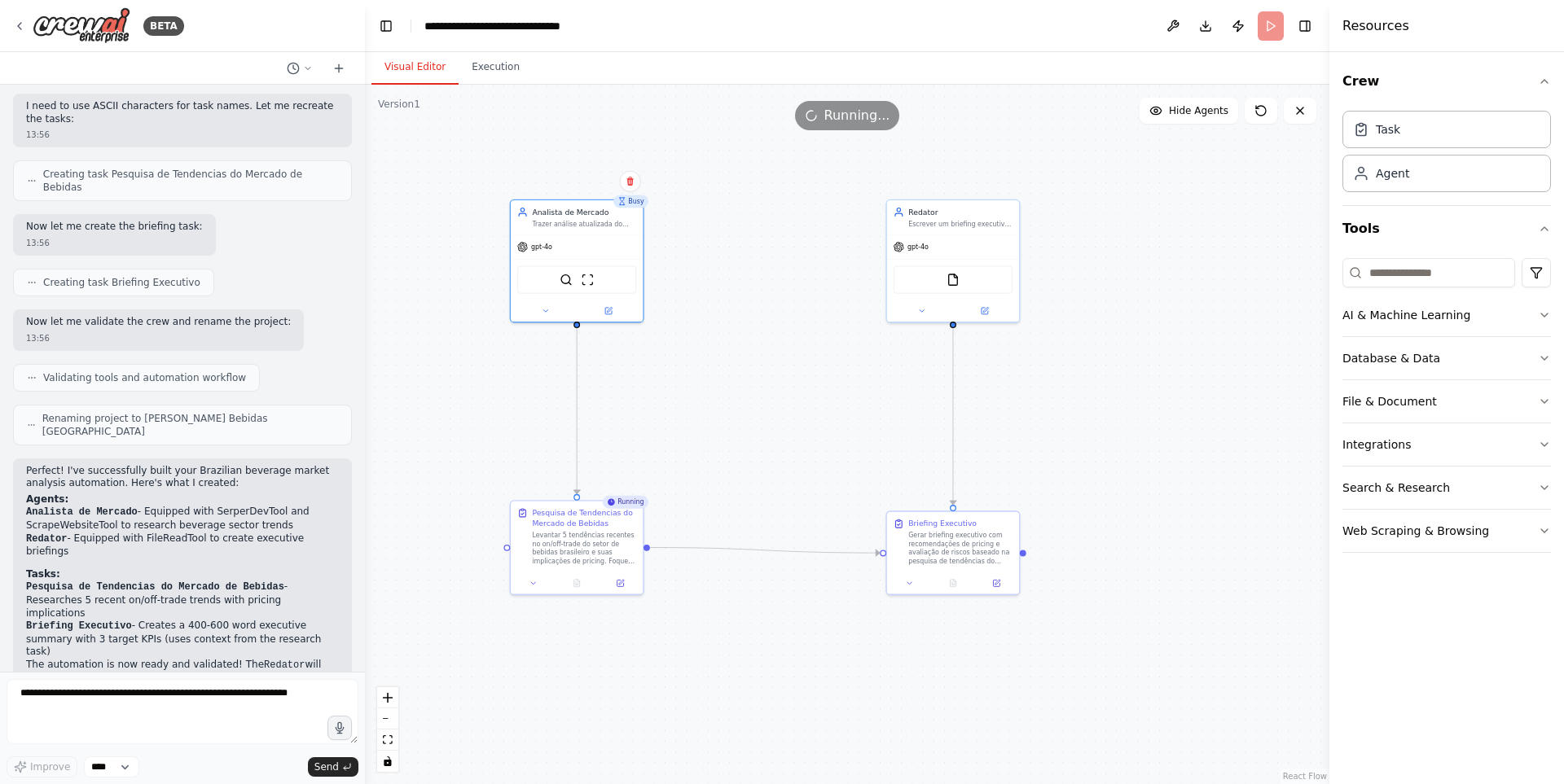
click at [779, 365] on div ".deletable-edge-delete-btn { width: 20px; height: 20px; border: 0px solid #ffff…" at bounding box center [848, 434] width 964 height 699
click at [780, 409] on div ".deletable-edge-delete-btn { width: 20px; height: 20px; border: 0px solid #ffff…" at bounding box center [848, 434] width 964 height 699
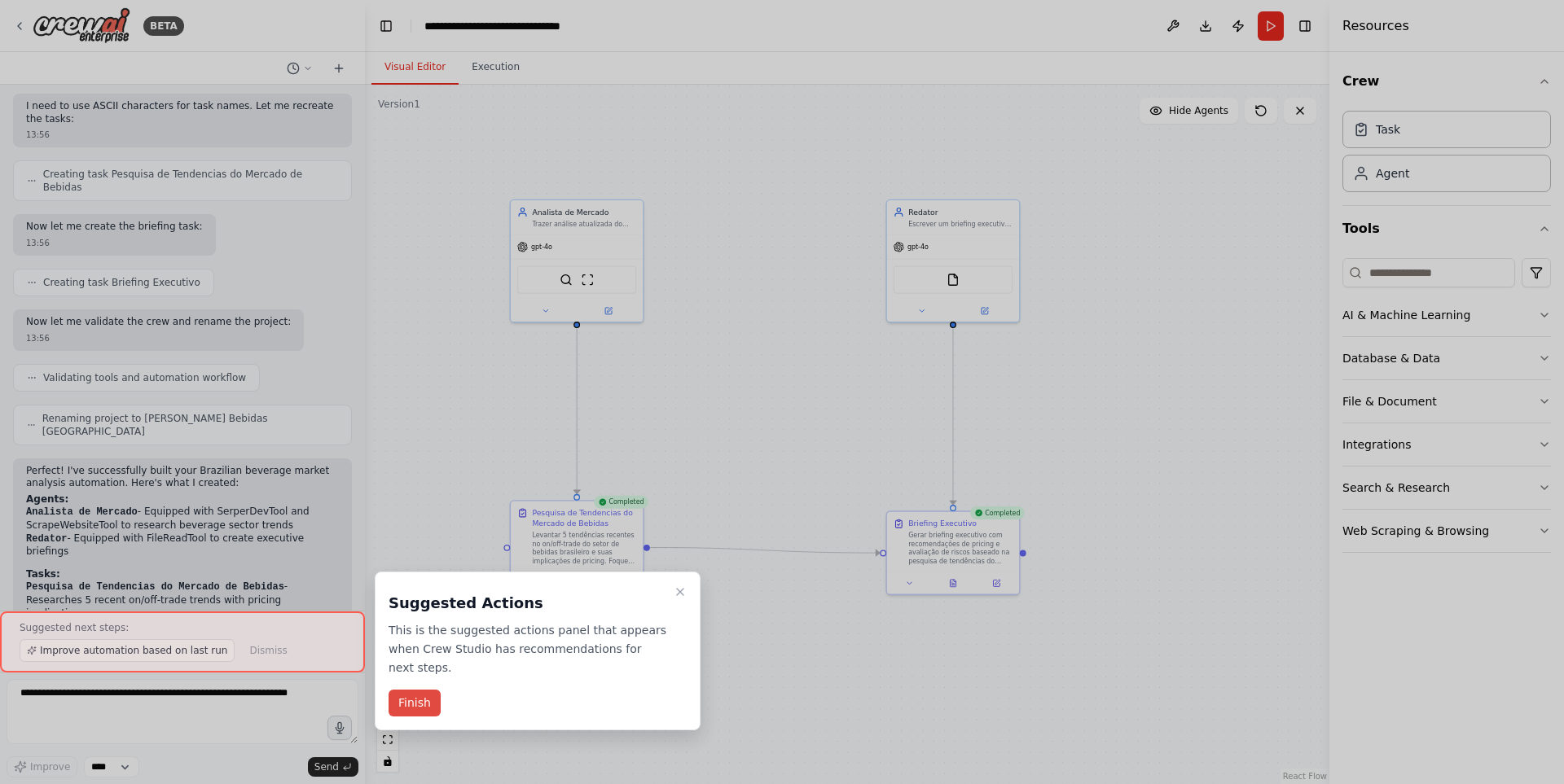
click at [424, 692] on button "Finish" at bounding box center [414, 703] width 53 height 27
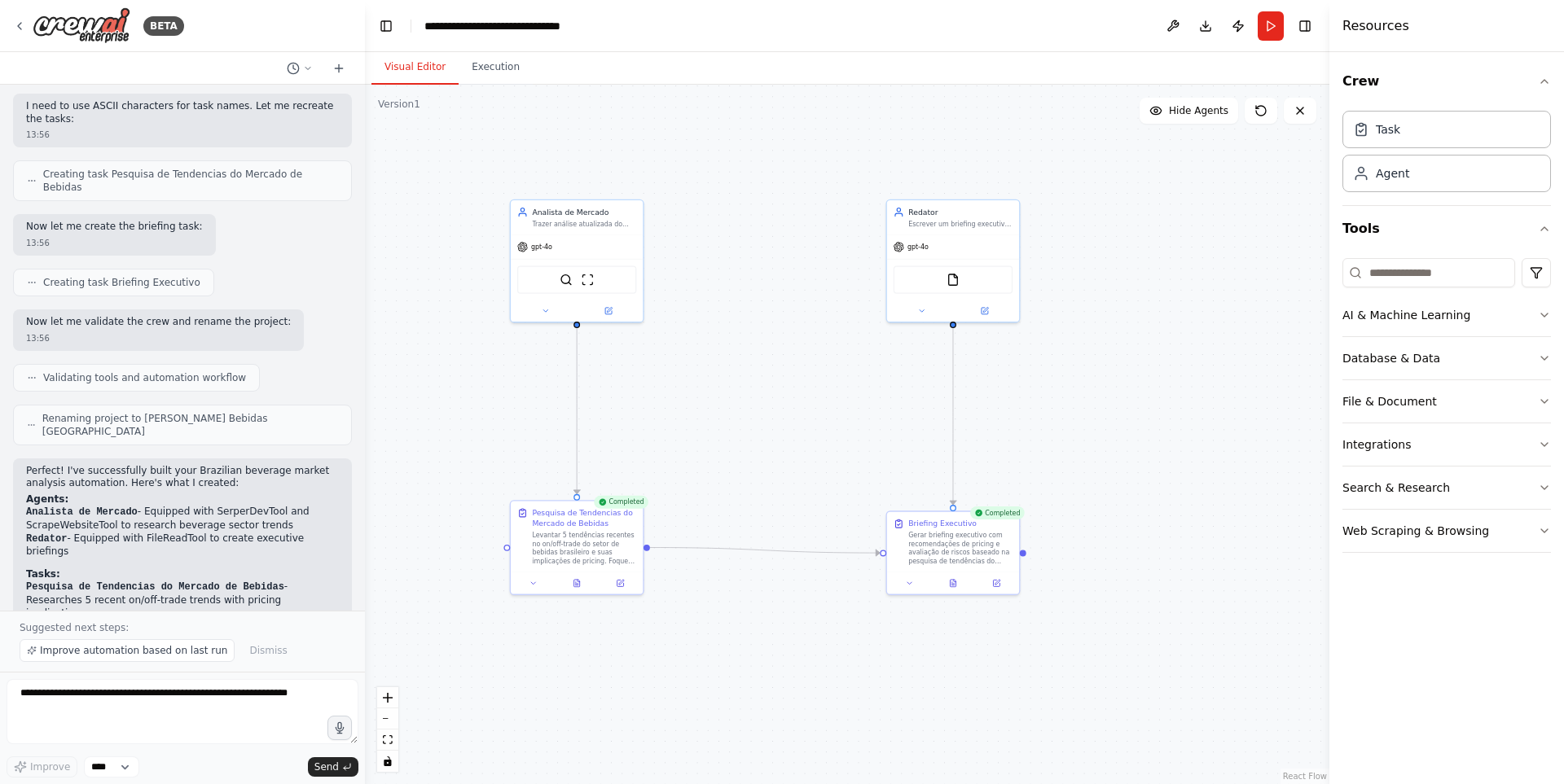
click at [858, 687] on div ".deletable-edge-delete-btn { width: 20px; height: 20px; border: 0px solid #ffff…" at bounding box center [848, 434] width 964 height 699
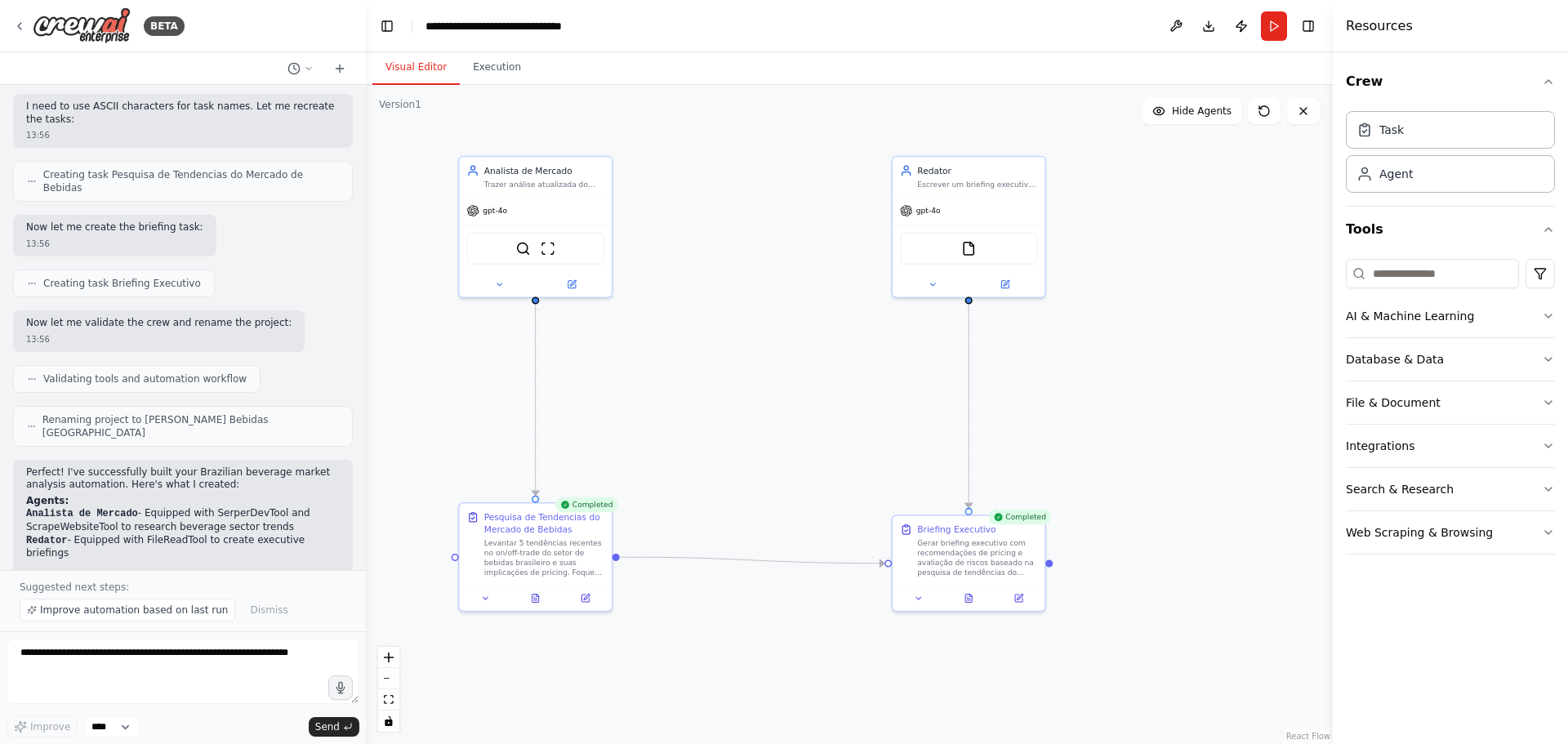
drag, startPoint x: 790, startPoint y: 339, endPoint x: 834, endPoint y: 342, distance: 44.1
drag, startPoint x: 834, startPoint y: 342, endPoint x: 737, endPoint y: 301, distance: 105.3
click at [737, 301] on div ".deletable-edge-delete-btn { width: 20px; height: 20px; border: 0px solid #ffff…" at bounding box center [850, 414] width 967 height 659
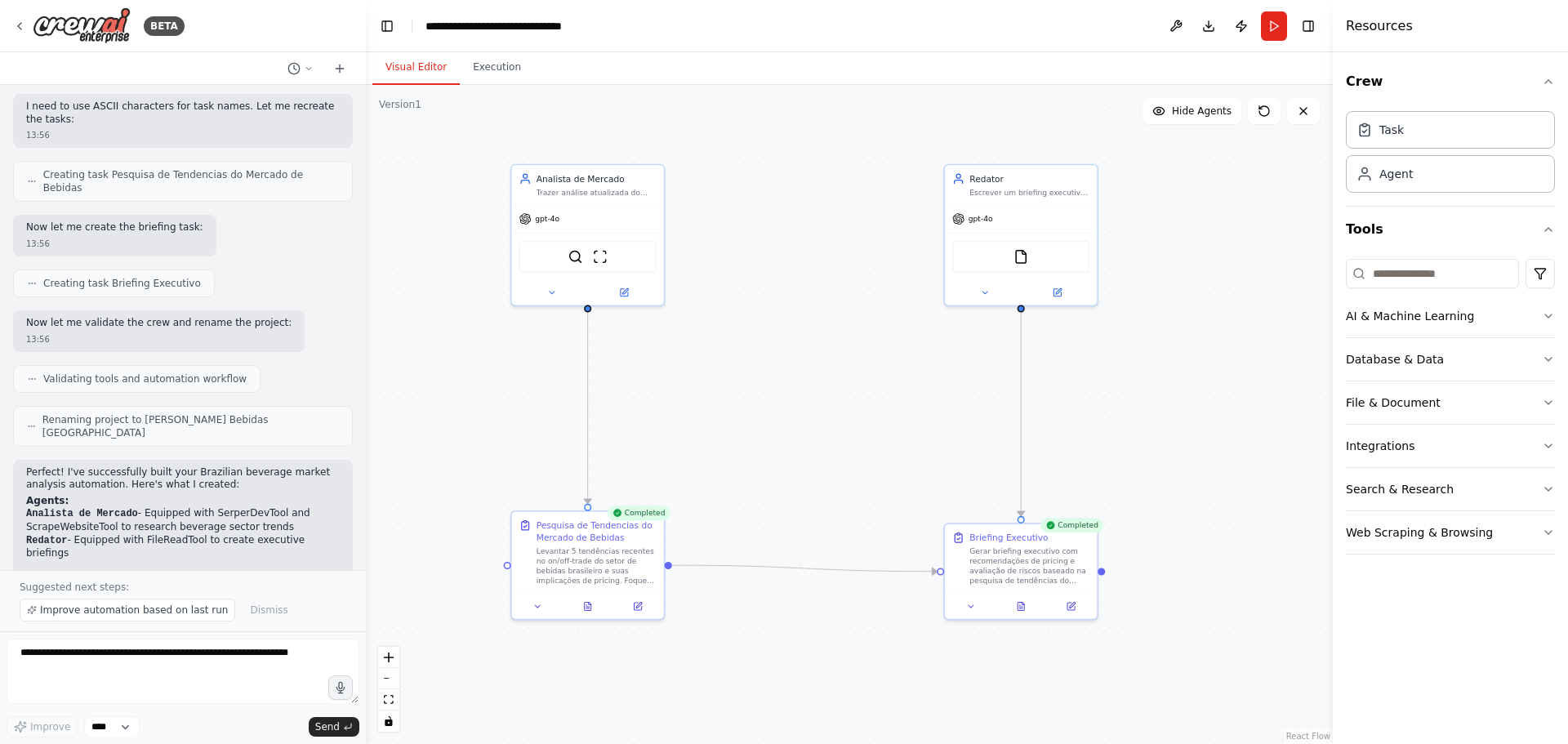
drag, startPoint x: 737, startPoint y: 301, endPoint x: 802, endPoint y: 313, distance: 66.1
click at [802, 313] on div ".deletable-edge-delete-btn { width: 20px; height: 20px; border: 0px solid #ffff…" at bounding box center [850, 414] width 967 height 659
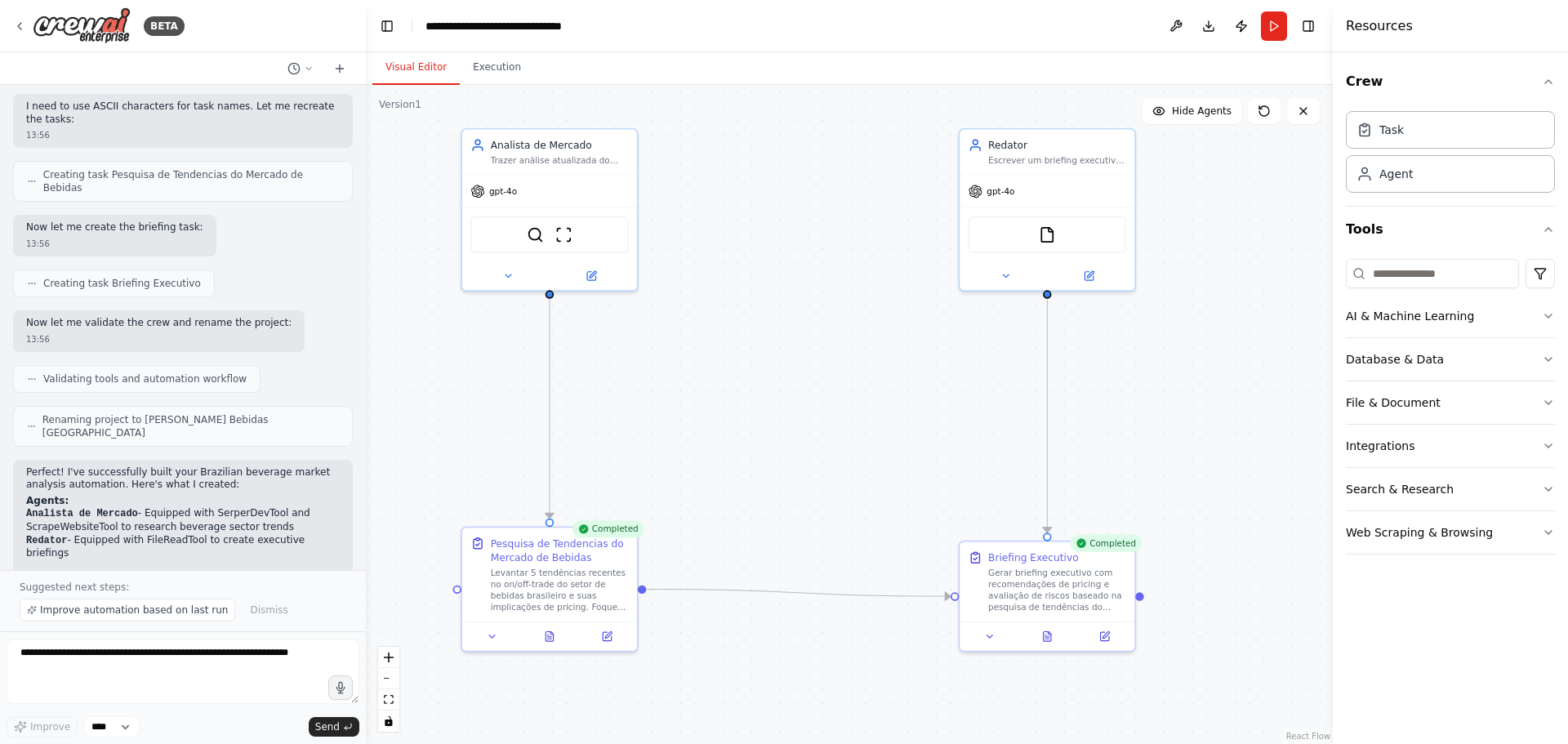
drag, startPoint x: 860, startPoint y: 474, endPoint x: 833, endPoint y: 389, distance: 89.2
click at [833, 389] on div ".deletable-edge-delete-btn { width: 20px; height: 20px; border: 0px solid #ffff…" at bounding box center [850, 414] width 967 height 659
click at [1048, 636] on icon at bounding box center [1047, 636] width 4 height 0
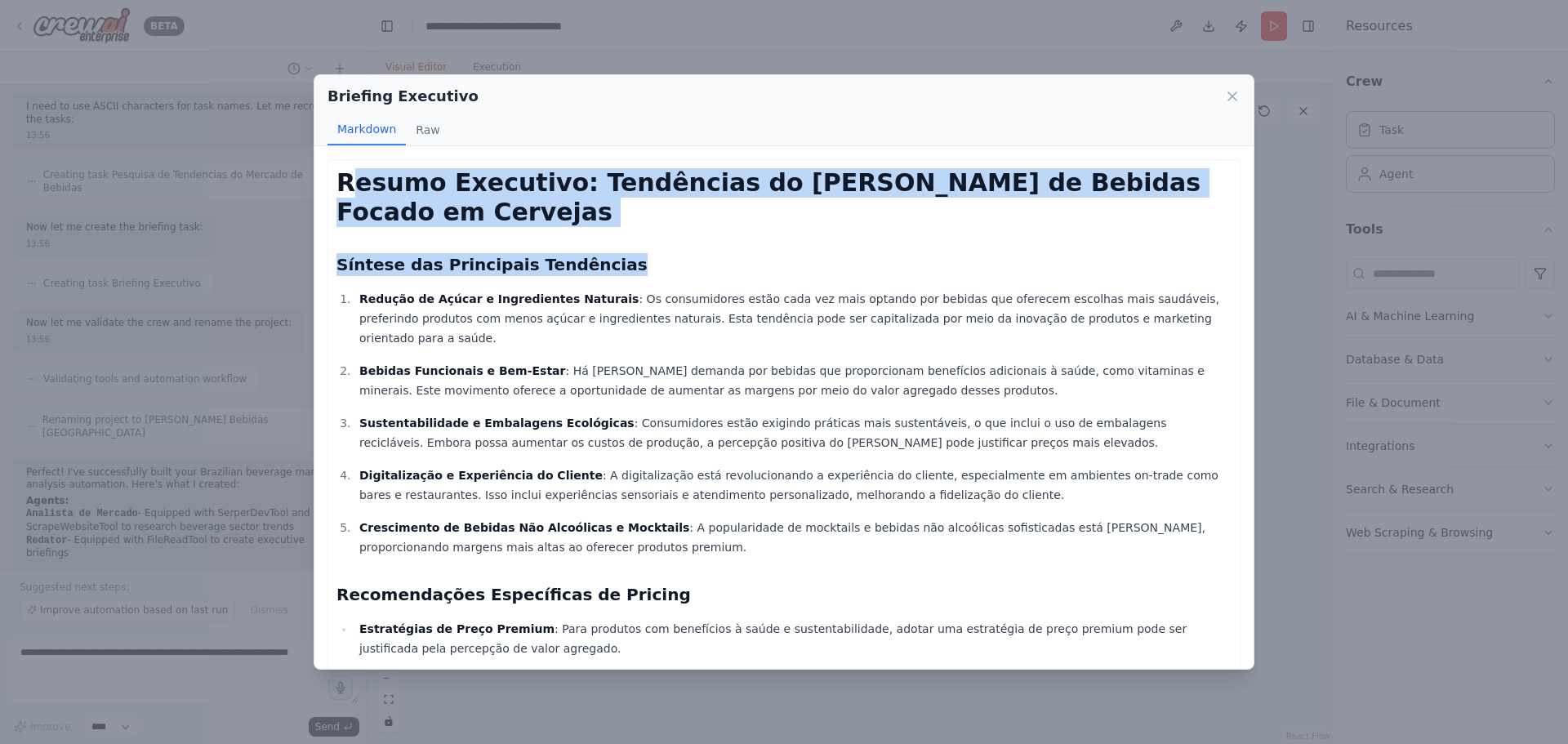
drag, startPoint x: 359, startPoint y: 181, endPoint x: 927, endPoint y: 233, distance: 570.4
click at [927, 233] on div "Resumo Executivo: Tendências do [PERSON_NAME] de Bebidas Focado em Cervejas Sín…" at bounding box center [784, 681] width 895 height 1025
click at [667, 251] on div "Resumo Executivo: Tendências do [PERSON_NAME] de Bebidas Focado em Cervejas Sín…" at bounding box center [784, 681] width 895 height 1025
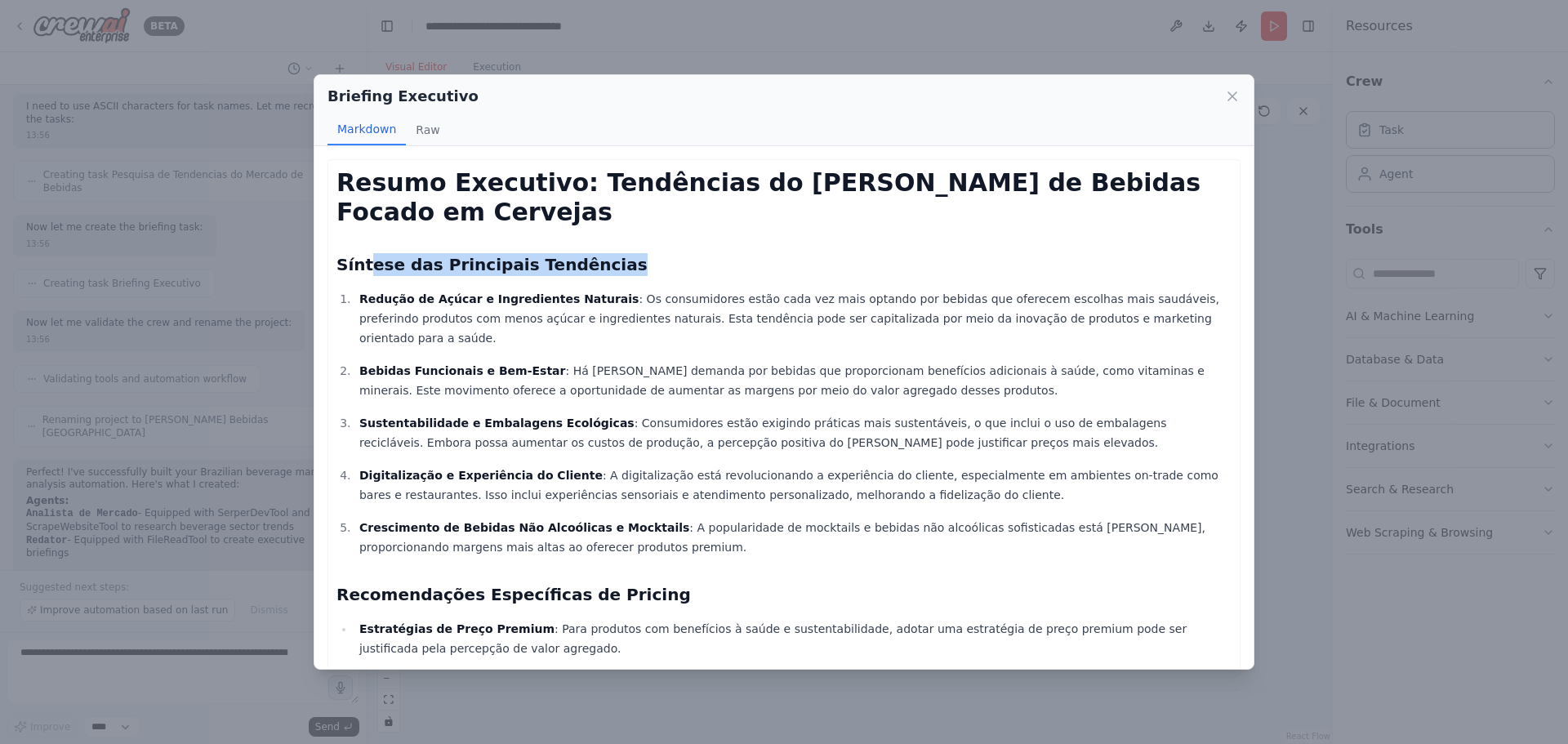
drag, startPoint x: 370, startPoint y: 263, endPoint x: 654, endPoint y: 253, distance: 284.2
click at [654, 253] on h2 "Síntese das Principais Tendências" at bounding box center [784, 264] width 895 height 23
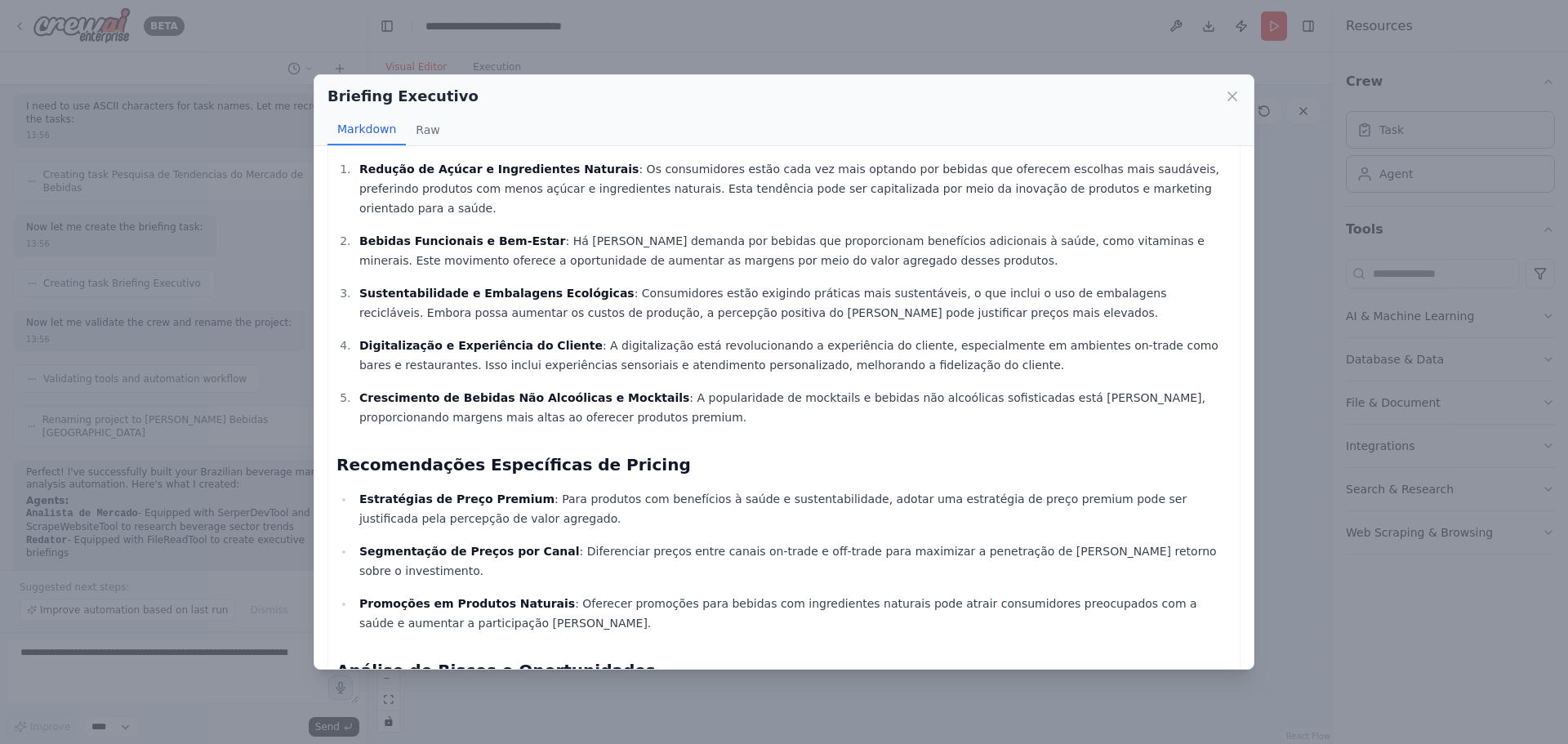
scroll to position [163, 0]
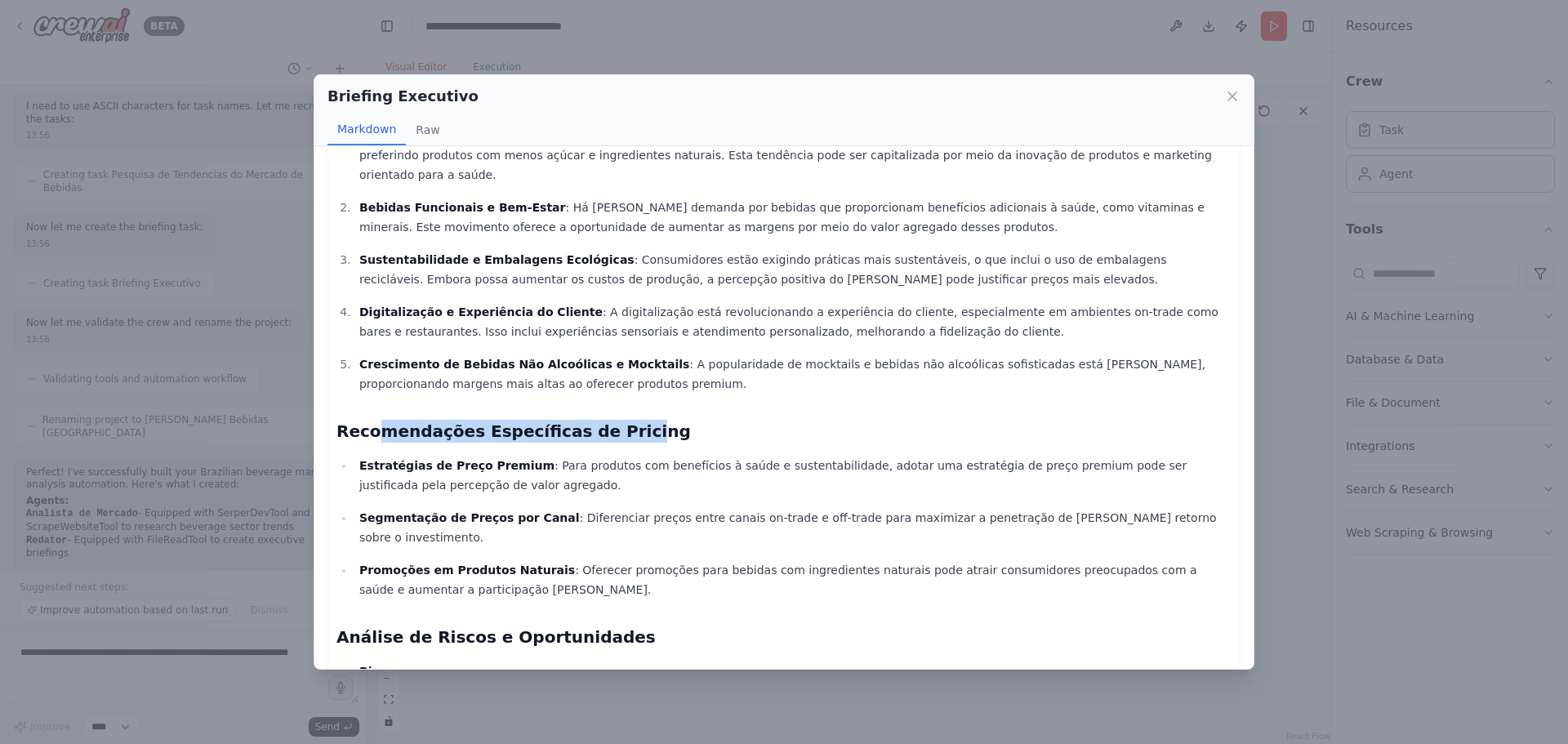
drag, startPoint x: 374, startPoint y: 416, endPoint x: 609, endPoint y: 415, distance: 235.0
click at [609, 420] on h2 "Recomendações Específicas de Pricing" at bounding box center [784, 431] width 895 height 23
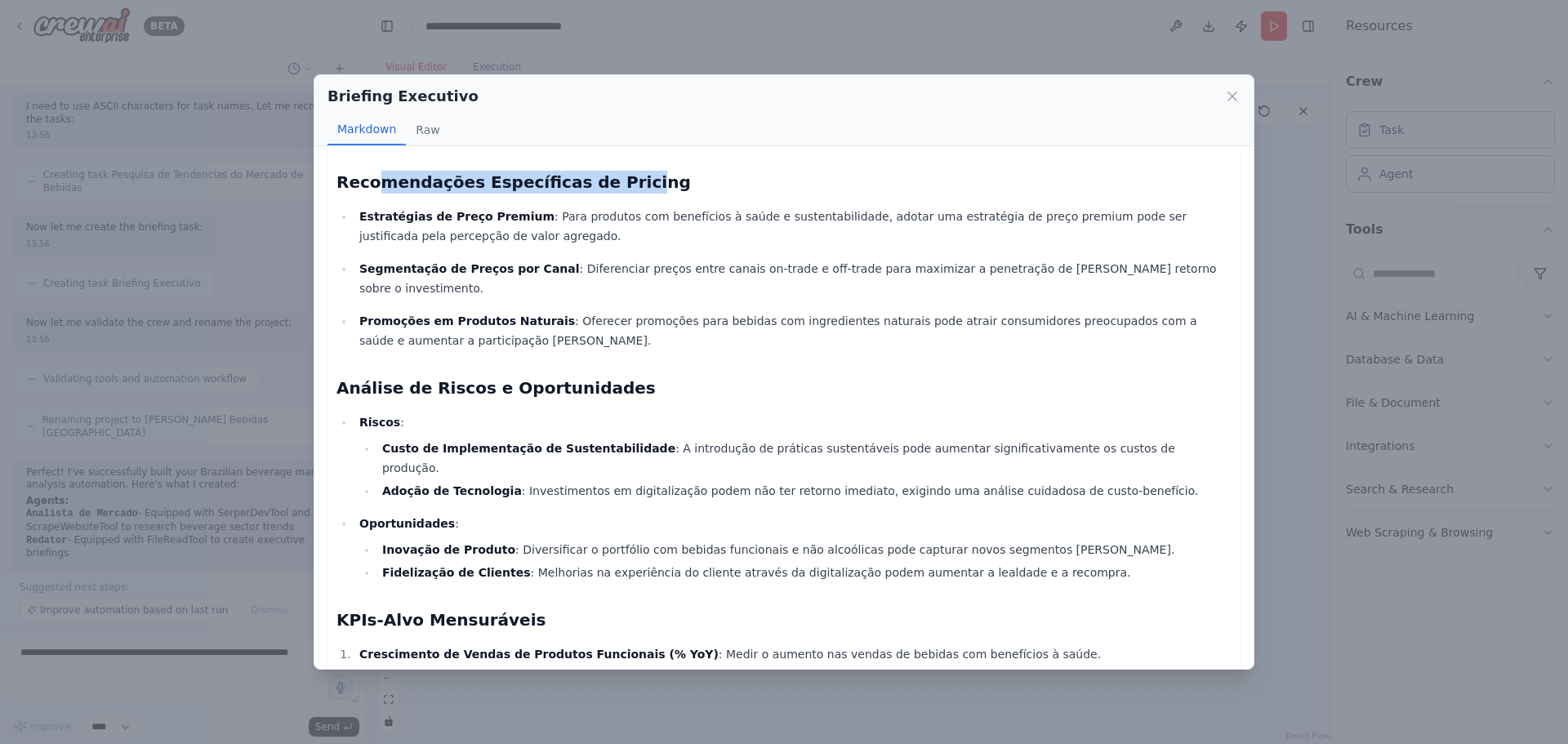
scroll to position [489, 0]
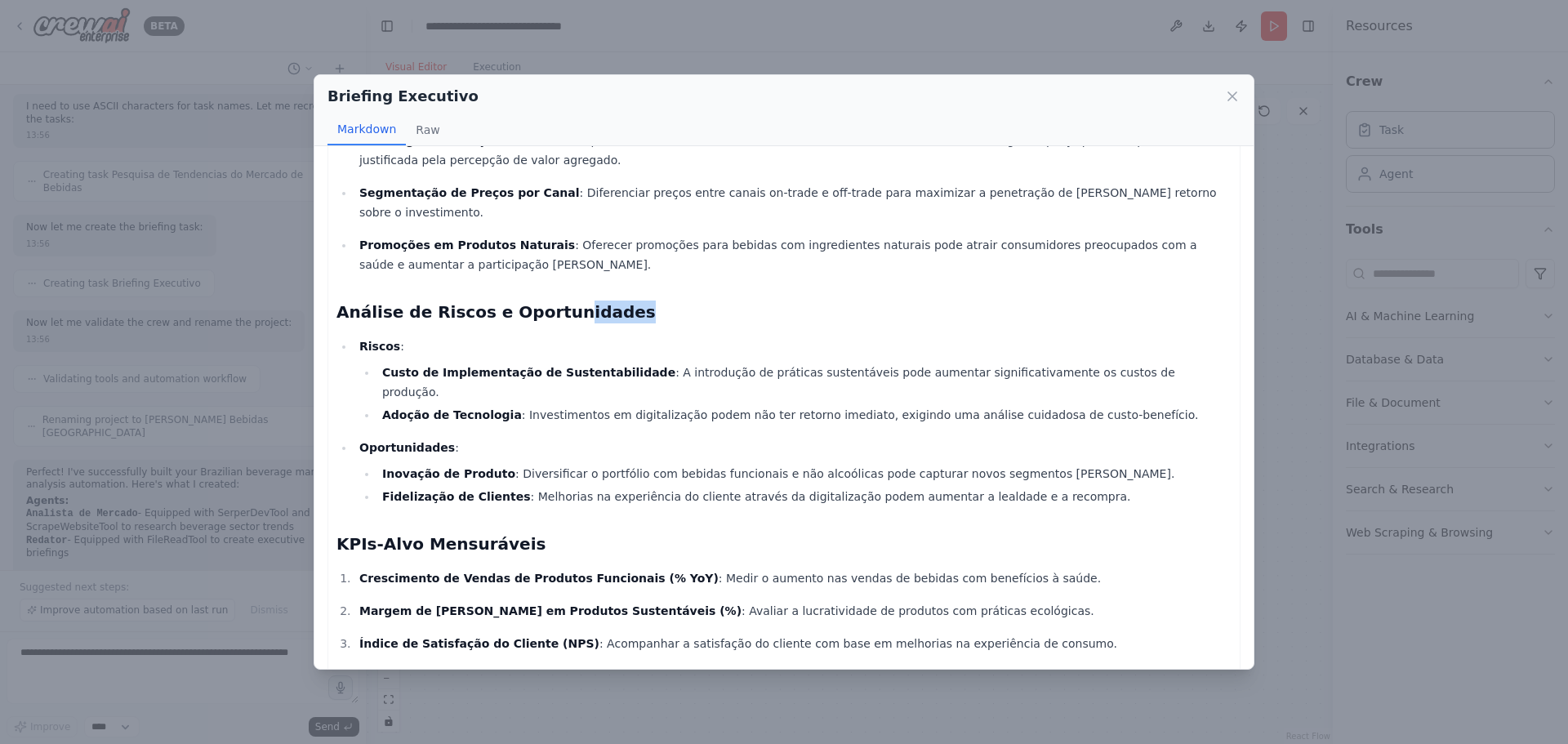
drag, startPoint x: 414, startPoint y: 284, endPoint x: 549, endPoint y: 271, distance: 135.6
click at [549, 271] on div "Resumo Executivo: Tendências do [PERSON_NAME] de Bebidas Focado em Cervejas Sín…" at bounding box center [784, 193] width 895 height 1025
drag, startPoint x: 353, startPoint y: 488, endPoint x: 537, endPoint y: 486, distance: 184.0
click at [491, 532] on h2 "KPIs-Alvo Mensuráveis" at bounding box center [784, 544] width 895 height 23
click at [683, 532] on h2 "KPIs-Alvo Mensuráveis" at bounding box center [784, 544] width 895 height 23
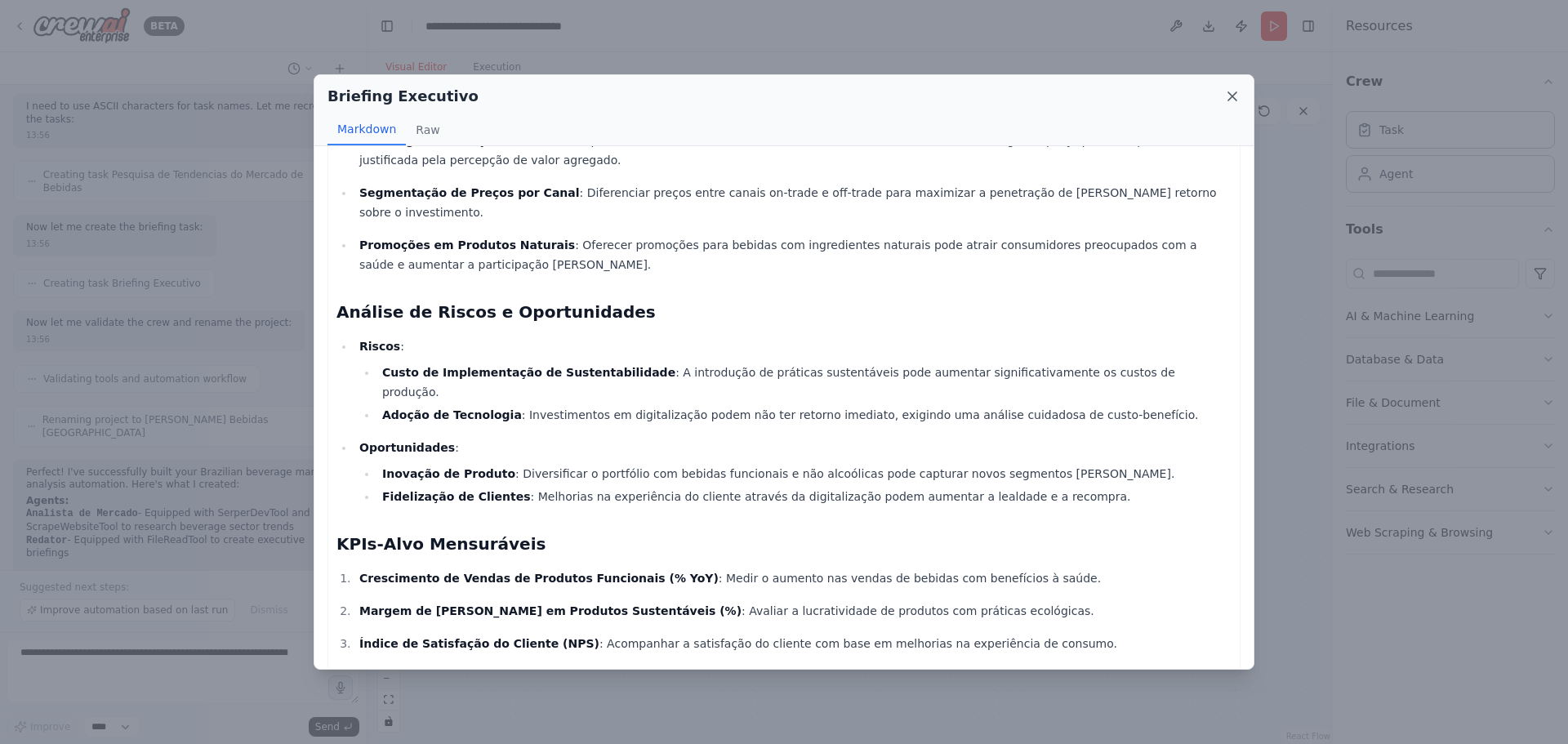
click at [1232, 100] on icon at bounding box center [1232, 96] width 16 height 16
